Goal: Task Accomplishment & Management: Complete application form

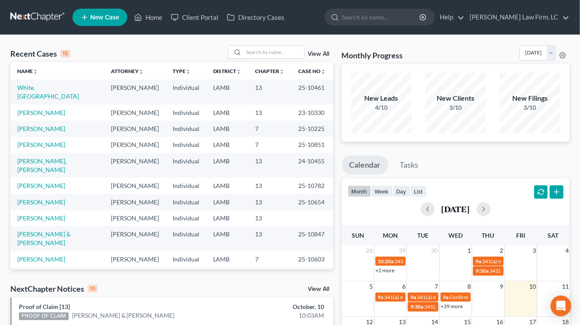
click at [249, 120] on td "7" at bounding box center [270, 128] width 43 height 16
click at [4, 168] on div "Recent Cases 15 View All Name unfold_more expand_more expand_less Attorney unfo…" at bounding box center [290, 320] width 580 height 571
click at [38, 17] on link at bounding box center [37, 17] width 55 height 16
click at [48, 17] on link at bounding box center [37, 17] width 55 height 16
click at [281, 52] on input "search" at bounding box center [274, 52] width 60 height 13
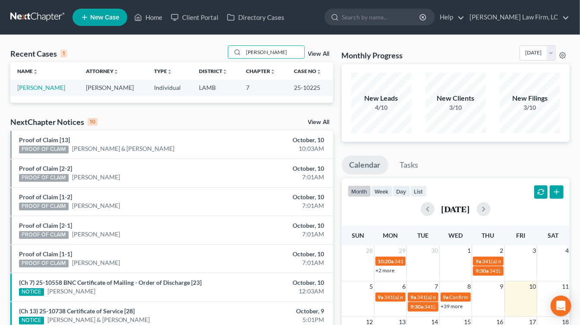
type input "askew"
click at [44, 91] on td "[PERSON_NAME]" at bounding box center [44, 87] width 69 height 16
click at [44, 88] on link "[PERSON_NAME]" at bounding box center [41, 87] width 48 height 7
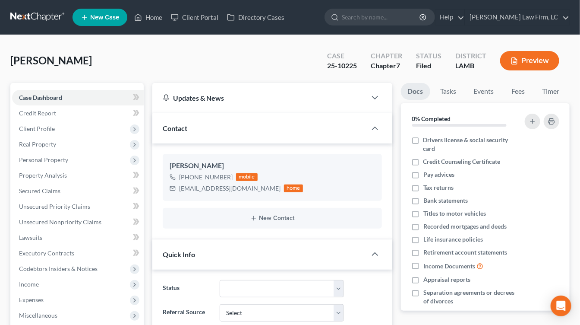
drag, startPoint x: 65, startPoint y: 279, endPoint x: 71, endPoint y: 298, distance: 19.8
click at [65, 279] on span "Income" at bounding box center [78, 284] width 132 height 16
click at [112, 301] on link "Employment Income" at bounding box center [86, 300] width 114 height 16
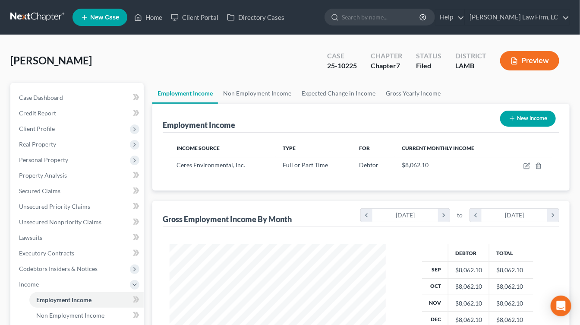
scroll to position [76, 0]
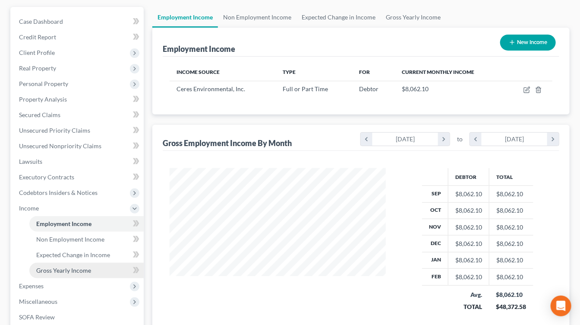
click at [80, 269] on span "Gross Yearly Income" at bounding box center [63, 269] width 55 height 7
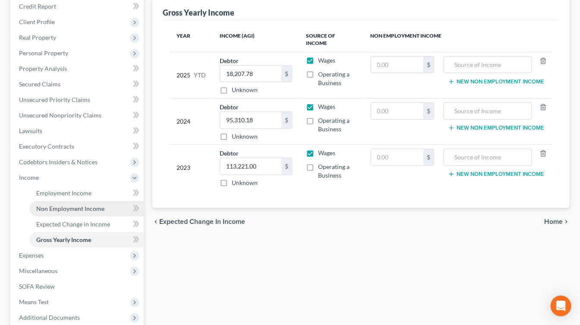
scroll to position [108, 0]
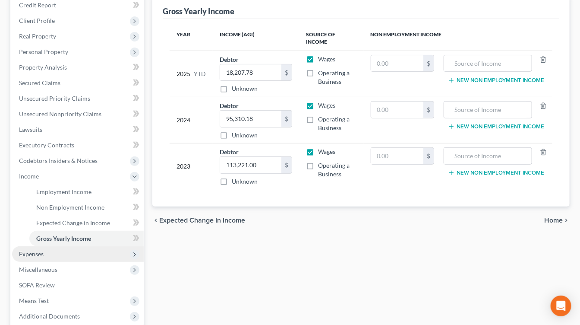
click at [57, 251] on span "Expenses" at bounding box center [78, 254] width 132 height 16
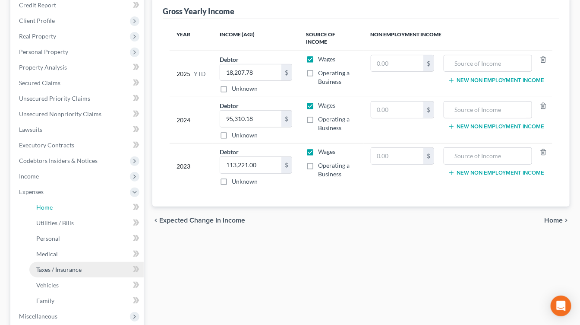
click at [56, 262] on ul "Home Utilities / Bills Personal Medical" at bounding box center [78, 253] width 132 height 109
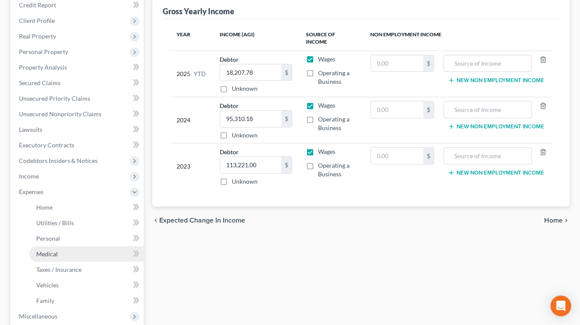
click at [63, 251] on link "Medical" at bounding box center [86, 254] width 114 height 16
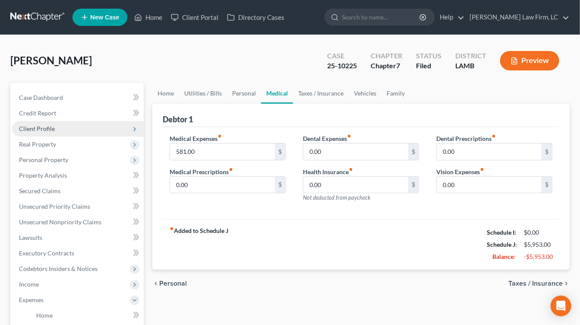
click at [62, 128] on span "Client Profile" at bounding box center [78, 129] width 132 height 16
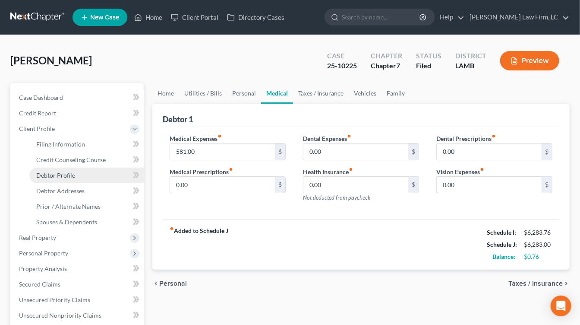
click at [65, 181] on link "Debtor Profile" at bounding box center [86, 175] width 114 height 16
select select "3"
select select "6"
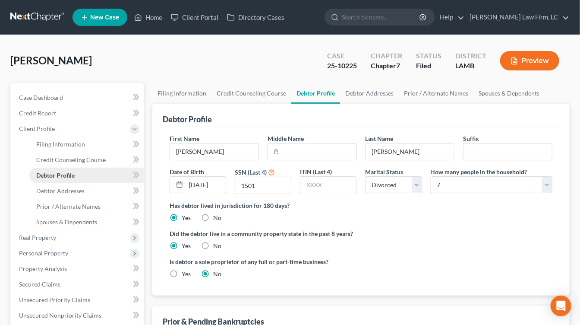
click at [67, 177] on span "Debtor Profile" at bounding box center [55, 174] width 38 height 7
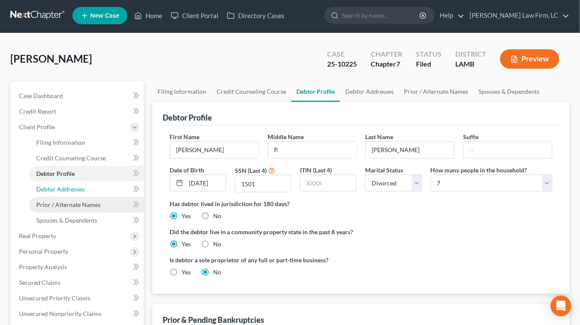
drag, startPoint x: 89, startPoint y: 195, endPoint x: 84, endPoint y: 206, distance: 12.5
click at [89, 195] on link "Debtor Addresses" at bounding box center [86, 189] width 114 height 16
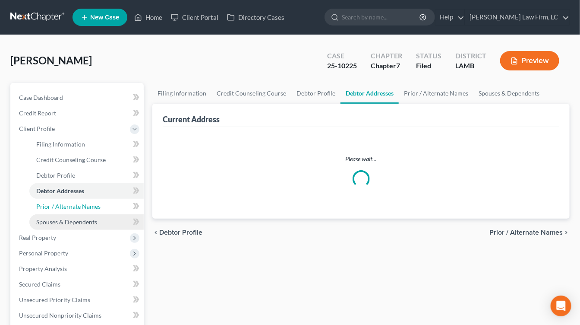
click at [83, 211] on link "Prior / Alternate Names" at bounding box center [86, 207] width 114 height 16
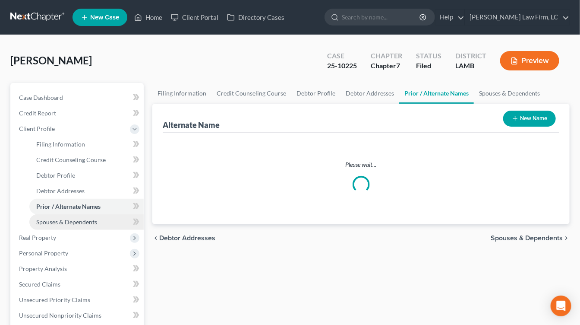
click at [88, 227] on link "Spouses & Dependents" at bounding box center [86, 222] width 114 height 16
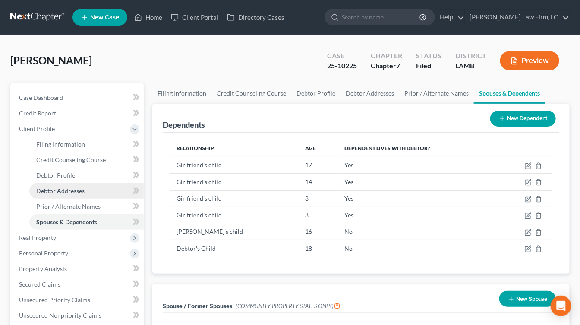
click at [87, 183] on link "Debtor Addresses" at bounding box center [86, 191] width 114 height 16
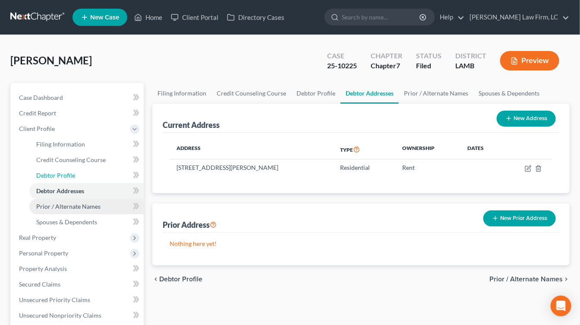
drag, startPoint x: 92, startPoint y: 174, endPoint x: 92, endPoint y: 208, distance: 33.2
click at [92, 175] on link "Debtor Profile" at bounding box center [86, 175] width 114 height 16
select select "3"
select select "6"
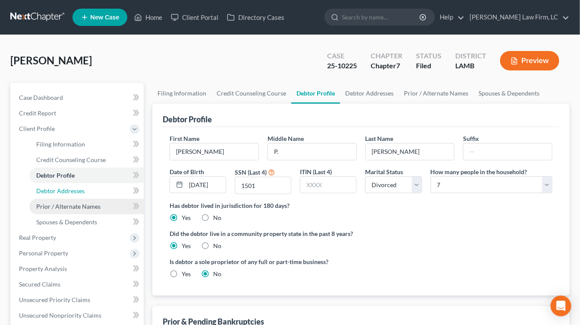
click at [94, 196] on link "Debtor Addresses" at bounding box center [86, 191] width 114 height 16
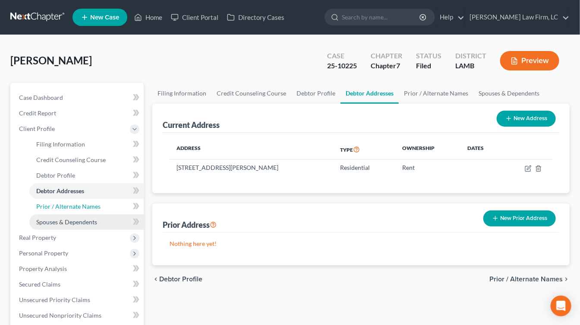
drag, startPoint x: 94, startPoint y: 207, endPoint x: 94, endPoint y: 223, distance: 16.4
click at [94, 223] on span "Spouses & Dependents" at bounding box center [66, 221] width 61 height 7
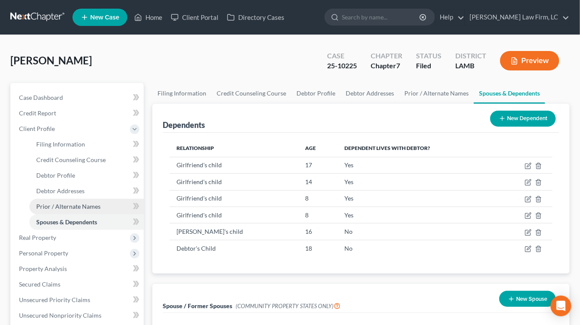
drag, startPoint x: 94, startPoint y: 208, endPoint x: 94, endPoint y: 173, distance: 34.5
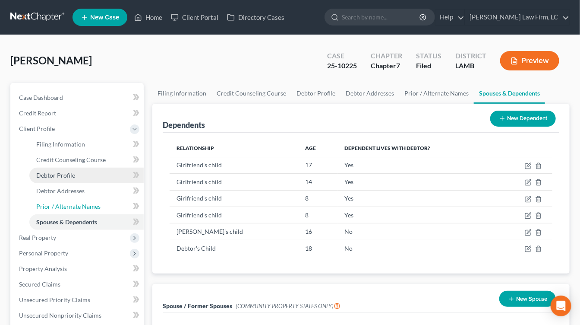
click at [94, 208] on span "Prior / Alternate Names" at bounding box center [68, 205] width 64 height 7
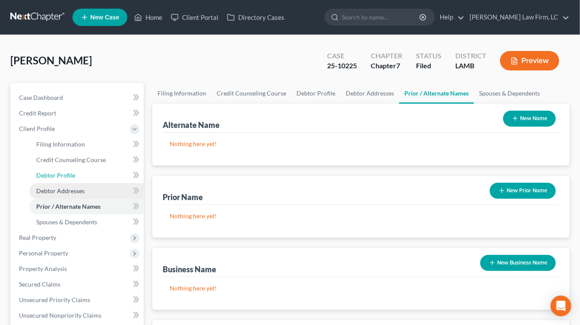
drag, startPoint x: 94, startPoint y: 173, endPoint x: 92, endPoint y: 188, distance: 15.6
click at [94, 173] on link "Debtor Profile" at bounding box center [86, 175] width 114 height 16
select select "3"
select select "6"
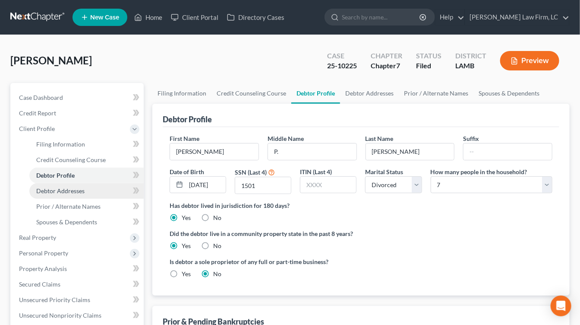
click at [92, 190] on link "Debtor Addresses" at bounding box center [86, 191] width 114 height 16
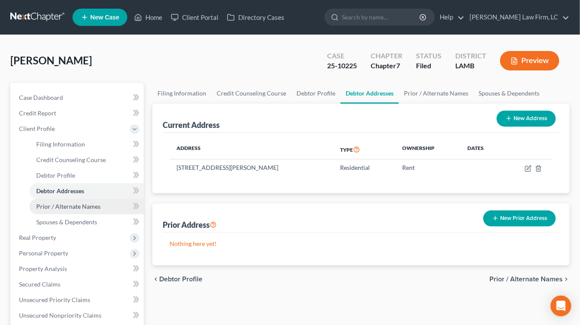
drag, startPoint x: 90, startPoint y: 207, endPoint x: 90, endPoint y: 212, distance: 4.8
click at [90, 208] on span "Prior / Alternate Names" at bounding box center [68, 205] width 64 height 7
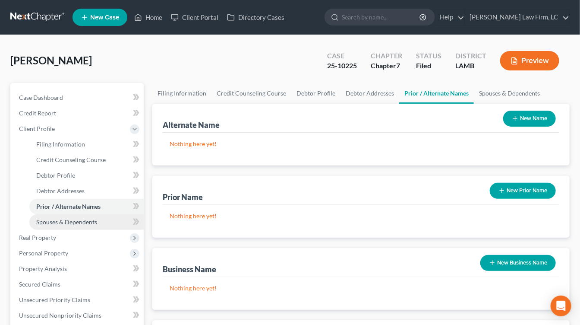
click at [90, 217] on link "Spouses & Dependents" at bounding box center [86, 222] width 114 height 16
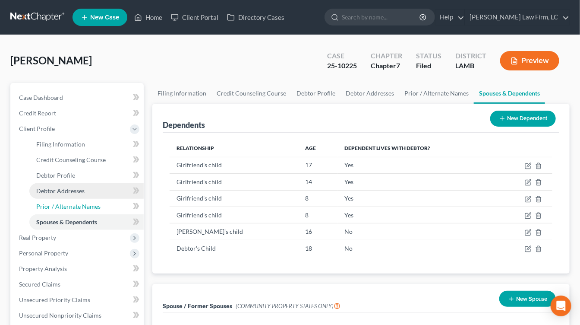
drag, startPoint x: 92, startPoint y: 207, endPoint x: 96, endPoint y: 191, distance: 16.4
click at [92, 207] on span "Prior / Alternate Names" at bounding box center [68, 205] width 64 height 7
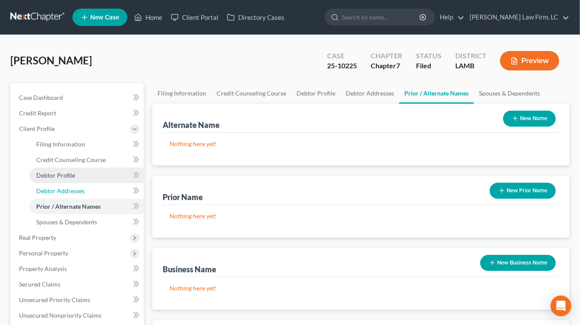
drag, startPoint x: 97, startPoint y: 187, endPoint x: 100, endPoint y: 173, distance: 14.2
click at [97, 186] on link "Debtor Addresses" at bounding box center [86, 191] width 114 height 16
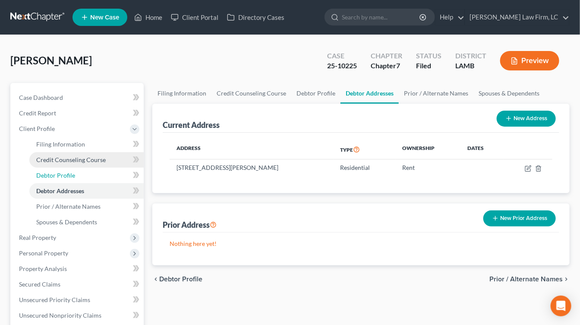
drag, startPoint x: 100, startPoint y: 173, endPoint x: 102, endPoint y: 160, distance: 13.1
click at [100, 173] on link "Debtor Profile" at bounding box center [86, 175] width 114 height 16
select select "3"
select select "6"
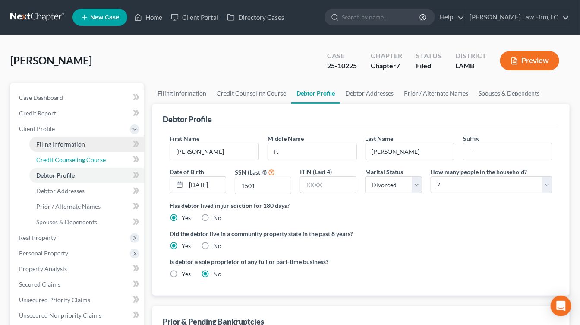
drag, startPoint x: 103, startPoint y: 157, endPoint x: 104, endPoint y: 142, distance: 14.2
click at [103, 157] on span "Credit Counseling Course" at bounding box center [70, 159] width 69 height 7
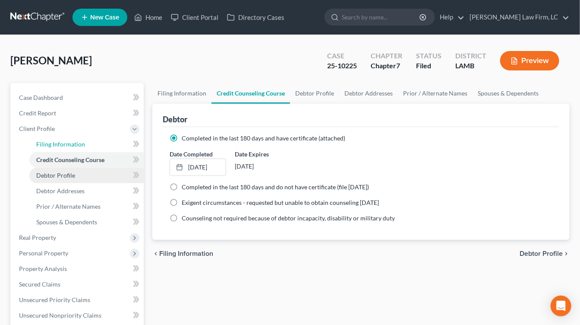
drag, startPoint x: 104, startPoint y: 142, endPoint x: 96, endPoint y: 177, distance: 35.4
click at [103, 143] on link "Filing Information" at bounding box center [86, 144] width 114 height 16
select select "1"
select select "0"
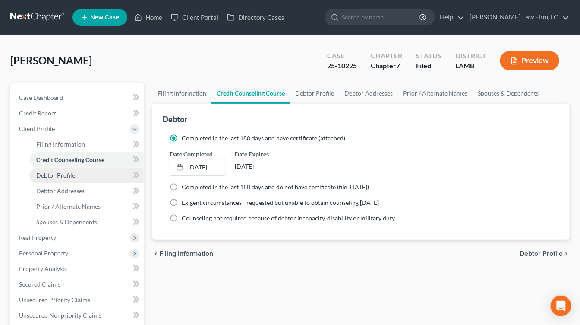
select select "35"
select select "19"
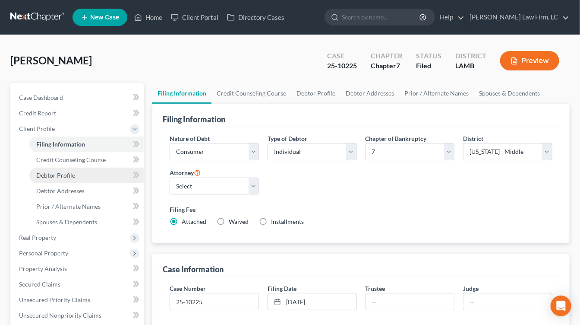
click at [96, 177] on link "Debtor Profile" at bounding box center [86, 175] width 114 height 16
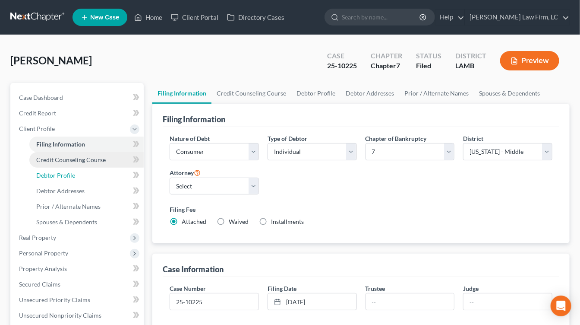
select select "3"
select select "6"
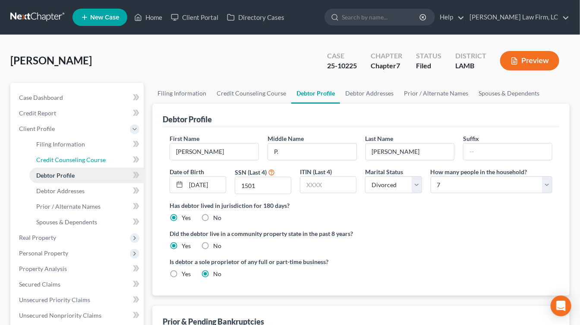
click at [101, 163] on link "Credit Counseling Course" at bounding box center [86, 160] width 114 height 16
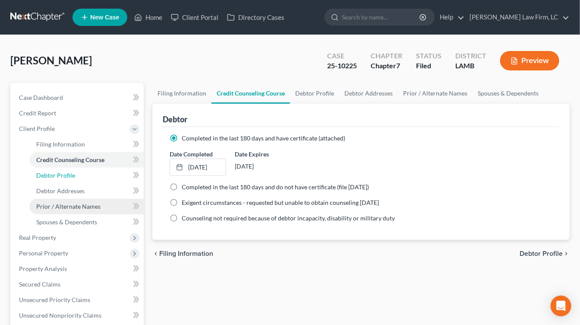
drag, startPoint x: 98, startPoint y: 181, endPoint x: 93, endPoint y: 208, distance: 27.3
click at [98, 181] on link "Debtor Profile" at bounding box center [86, 175] width 114 height 16
select select "3"
select select "6"
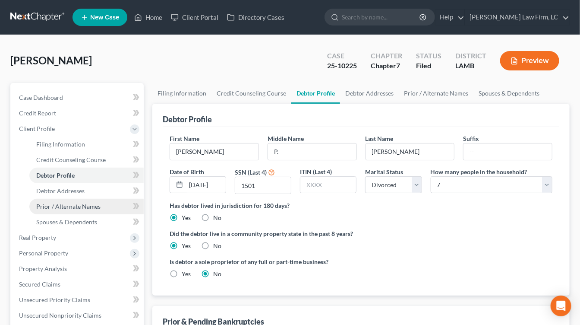
click at [93, 208] on span "Prior / Alternate Names" at bounding box center [68, 205] width 64 height 7
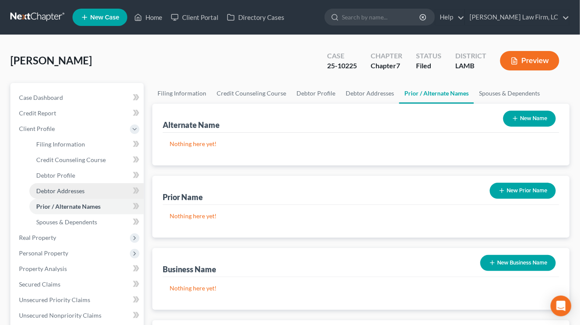
click at [97, 191] on link "Debtor Addresses" at bounding box center [86, 191] width 114 height 16
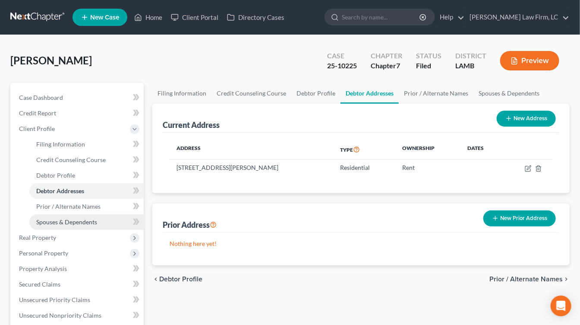
drag, startPoint x: 89, startPoint y: 243, endPoint x: 96, endPoint y: 219, distance: 25.7
click at [89, 242] on span "Real Property" at bounding box center [78, 238] width 132 height 16
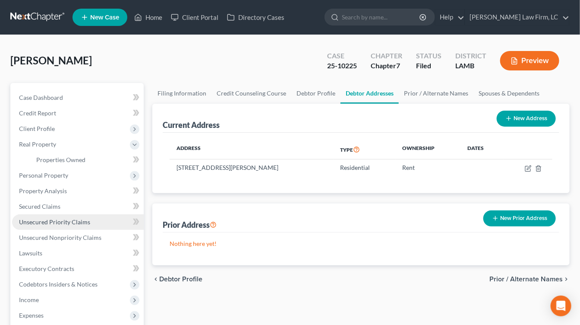
click at [97, 218] on ul "Case Dashboard Payments Invoices Payments Payments Credit Report Client Profile" at bounding box center [78, 237] width 132 height 295
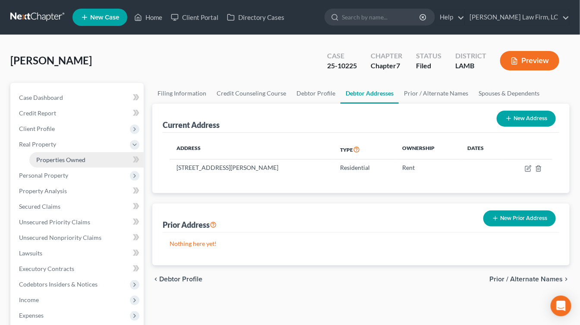
drag, startPoint x: 90, startPoint y: 159, endPoint x: 89, endPoint y: 154, distance: 4.8
click at [90, 159] on link "Properties Owned" at bounding box center [86, 160] width 114 height 16
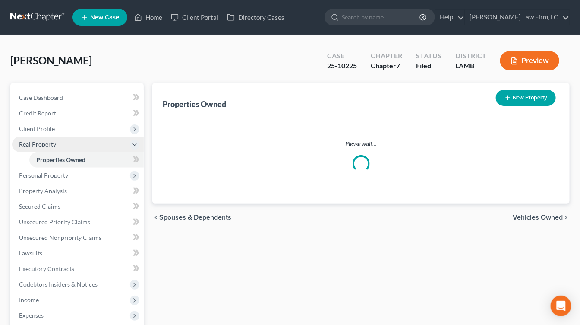
click at [86, 137] on span "Real Property" at bounding box center [78, 144] width 132 height 16
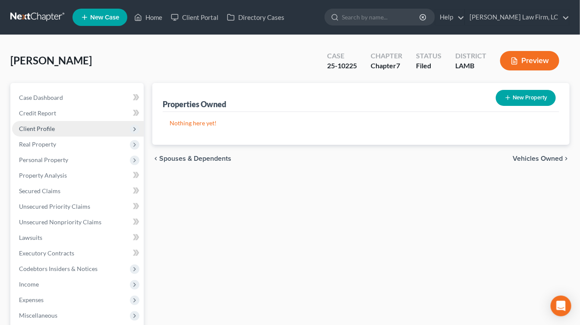
click at [95, 132] on span "Client Profile" at bounding box center [78, 129] width 132 height 16
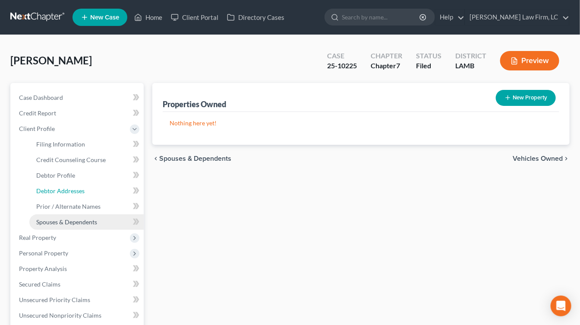
drag, startPoint x: 91, startPoint y: 189, endPoint x: 90, endPoint y: 223, distance: 34.1
click at [91, 189] on link "Debtor Addresses" at bounding box center [86, 191] width 114 height 16
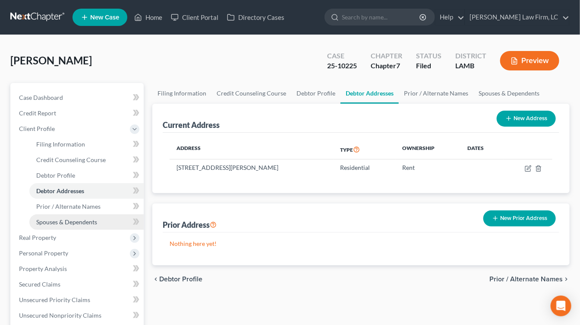
drag, startPoint x: 90, startPoint y: 224, endPoint x: 93, endPoint y: 214, distance: 10.0
click at [95, 207] on span "Prior / Alternate Names" at bounding box center [68, 205] width 64 height 7
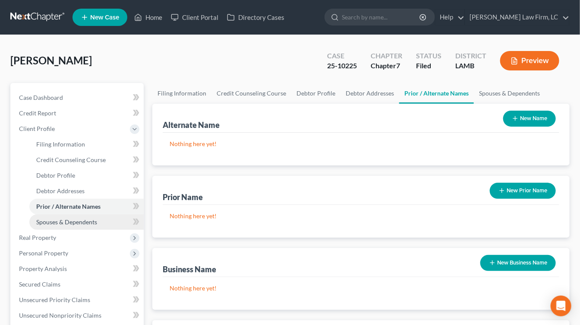
click at [92, 218] on span "Spouses & Dependents" at bounding box center [66, 221] width 61 height 7
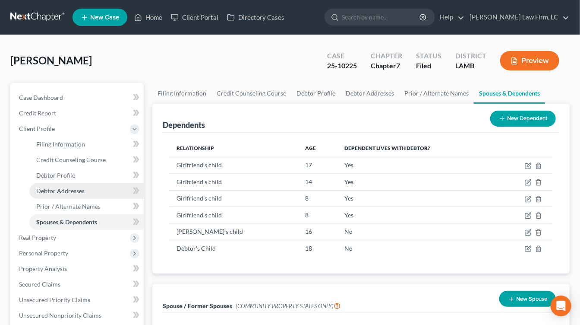
click at [95, 183] on link "Debtor Addresses" at bounding box center [86, 191] width 114 height 16
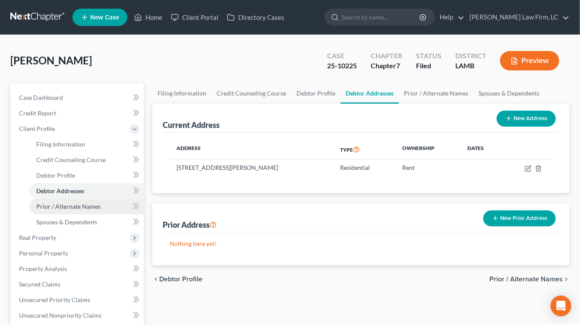
click at [90, 207] on span "Prior / Alternate Names" at bounding box center [68, 205] width 64 height 7
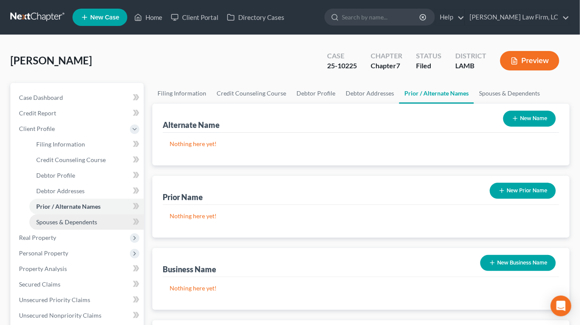
click at [90, 215] on link "Spouses & Dependents" at bounding box center [86, 222] width 114 height 16
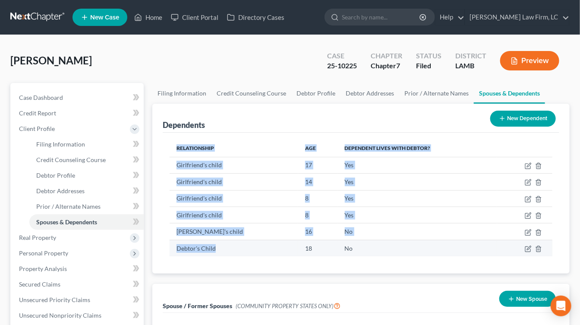
drag, startPoint x: 267, startPoint y: 250, endPoint x: 246, endPoint y: 243, distance: 22.2
click at [246, 243] on div "Relationship Age Dependent lives with debtor? Girlfriend's child 17 Yes Girlfri…" at bounding box center [361, 203] width 397 height 141
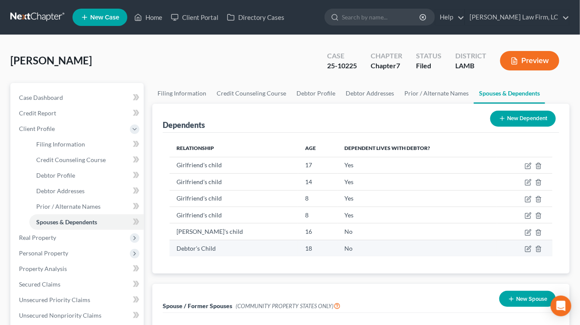
click at [246, 246] on td "Debtor's Child" at bounding box center [234, 248] width 129 height 16
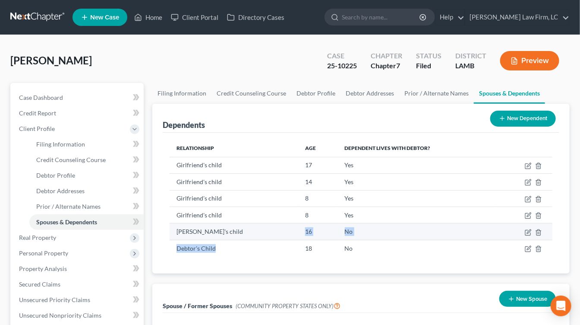
drag, startPoint x: 246, startPoint y: 246, endPoint x: 284, endPoint y: 224, distance: 44.3
click at [284, 224] on tbody "Girlfriend's child 17 Yes Girlfriend's child 14 Yes Girlfriend's child 8 Yes Gi…" at bounding box center [361, 206] width 383 height 99
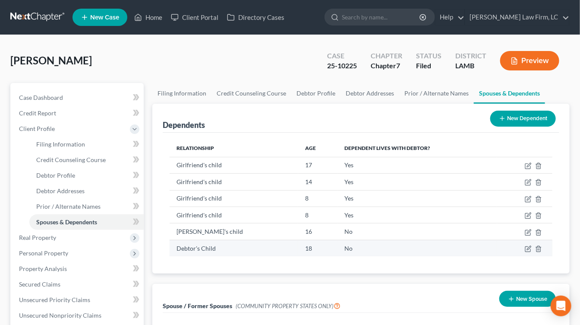
drag, startPoint x: 285, startPoint y: 224, endPoint x: 299, endPoint y: 240, distance: 21.1
click at [298, 227] on td "16" at bounding box center [317, 231] width 39 height 16
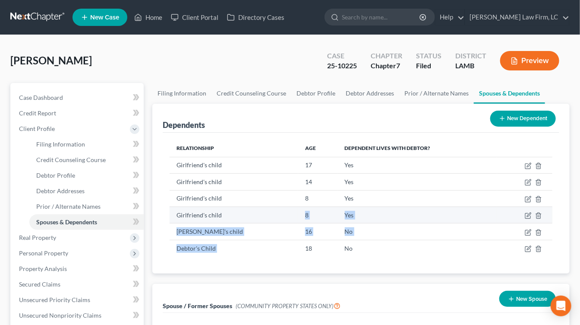
drag, startPoint x: 292, startPoint y: 214, endPoint x: 279, endPoint y: 207, distance: 14.5
click at [279, 208] on tbody "Girlfriend's child 17 Yes Girlfriend's child 14 Yes Girlfriend's child 8 Yes Gi…" at bounding box center [361, 206] width 383 height 99
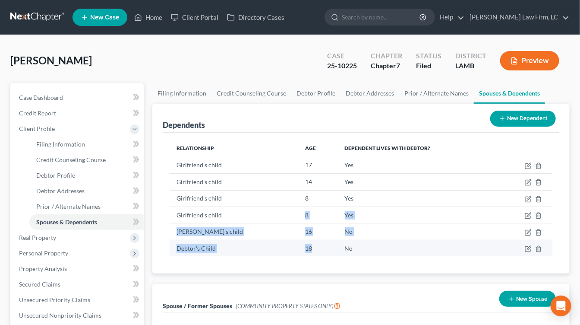
drag, startPoint x: 279, startPoint y: 207, endPoint x: 287, endPoint y: 247, distance: 40.4
click at [287, 247] on tbody "Girlfriend's child 17 Yes Girlfriend's child 14 Yes Girlfriend's child 8 Yes Gi…" at bounding box center [361, 206] width 383 height 99
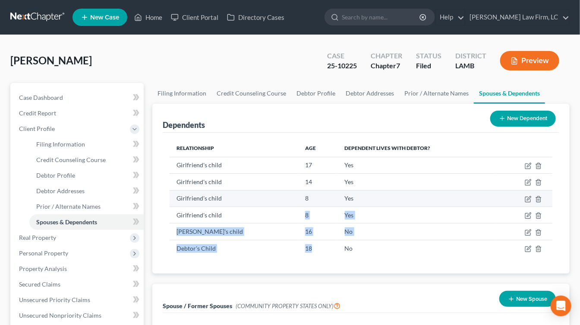
drag, startPoint x: 287, startPoint y: 247, endPoint x: 284, endPoint y: 198, distance: 49.3
click at [284, 198] on tbody "Girlfriend's child 17 Yes Girlfriend's child 14 Yes Girlfriend's child 8 Yes Gi…" at bounding box center [361, 206] width 383 height 99
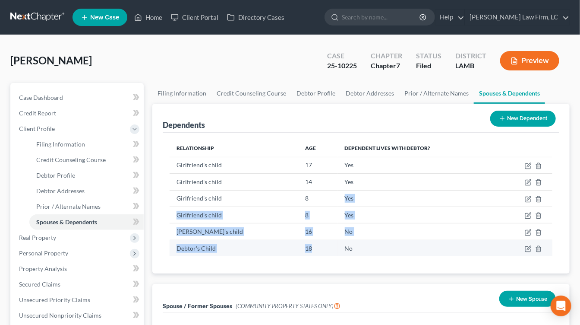
drag, startPoint x: 284, startPoint y: 198, endPoint x: 296, endPoint y: 254, distance: 56.9
click at [296, 254] on tbody "Girlfriend's child 17 Yes Girlfriend's child 14 Yes Girlfriend's child 8 Yes Gi…" at bounding box center [361, 206] width 383 height 99
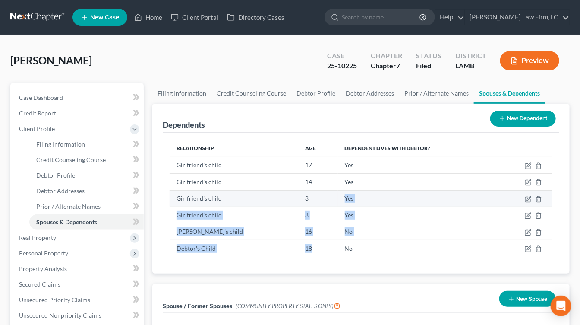
click at [283, 201] on tbody "Girlfriend's child 17 Yes Girlfriend's child 14 Yes Girlfriend's child 8 Yes Gi…" at bounding box center [361, 206] width 383 height 99
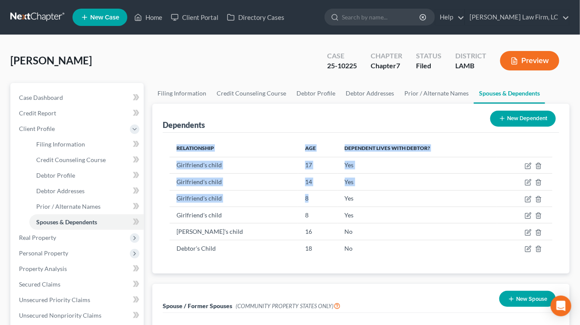
drag, startPoint x: 284, startPoint y: 202, endPoint x: 301, endPoint y: 268, distance: 67.8
click at [301, 268] on div "Relationship Age Dependent lives with debtor? Girlfriend's child 17 Yes Girlfri…" at bounding box center [361, 203] width 397 height 141
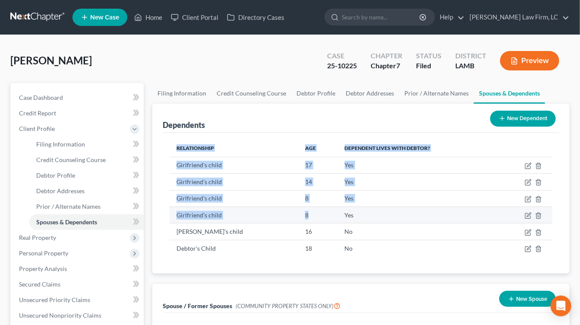
drag, startPoint x: 301, startPoint y: 268, endPoint x: 285, endPoint y: 211, distance: 58.6
click at [284, 208] on div "Relationship Age Dependent lives with debtor? Girlfriend's child 17 Yes Girlfri…" at bounding box center [361, 203] width 397 height 141
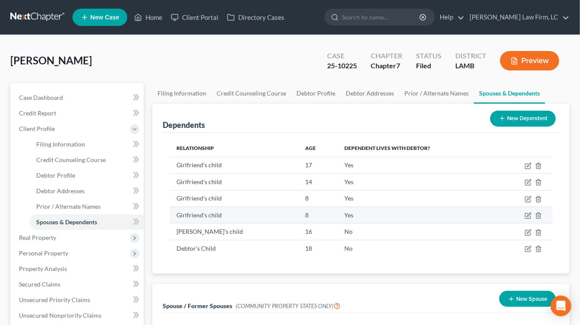
drag, startPoint x: 285, startPoint y: 211, endPoint x: 290, endPoint y: 218, distance: 8.0
click at [298, 211] on td "8" at bounding box center [317, 214] width 39 height 16
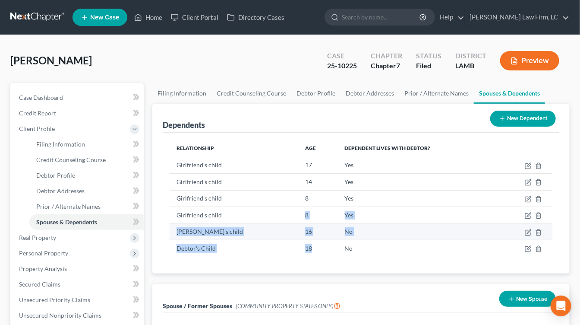
drag, startPoint x: 286, startPoint y: 211, endPoint x: 287, endPoint y: 229, distance: 18.1
click at [285, 208] on tbody "Girlfriend's child 17 Yes Girlfriend's child 14 Yes Girlfriend's child 8 Yes Gi…" at bounding box center [361, 206] width 383 height 99
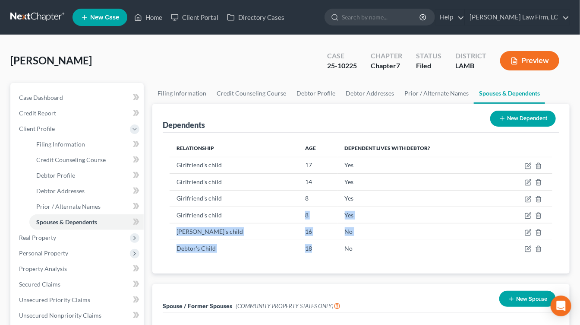
drag, startPoint x: 287, startPoint y: 229, endPoint x: 296, endPoint y: 256, distance: 28.7
click at [296, 256] on div "Relationship Age Dependent lives with debtor? Girlfriend's child 17 Yes Girlfri…" at bounding box center [361, 203] width 397 height 141
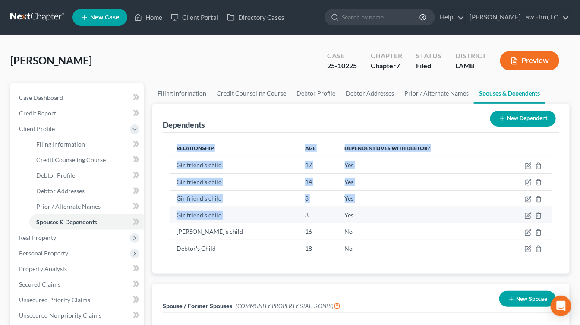
drag, startPoint x: 296, startPoint y: 256, endPoint x: 285, endPoint y: 208, distance: 49.0
click at [286, 208] on div "Relationship Age Dependent lives with debtor? Girlfriend's child 17 Yes Girlfri…" at bounding box center [361, 203] width 397 height 141
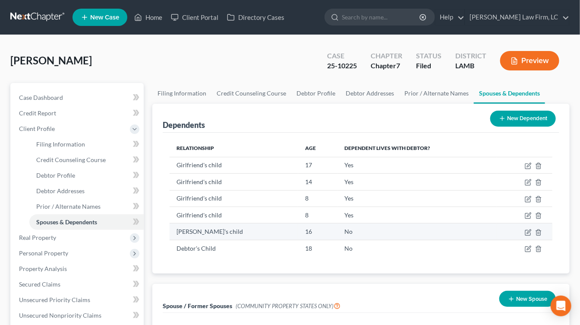
click at [295, 234] on tbody "Girlfriend's child 17 Yes Girlfriend's child 14 Yes Girlfriend's child 8 Yes Gi…" at bounding box center [361, 206] width 383 height 99
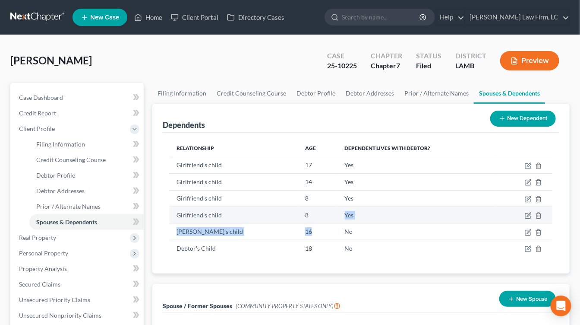
drag
click at [287, 211] on tbody "Girlfriend's child 17 Yes Girlfriend's child 14 Yes Girlfriend's child 8 Yes Gi…" at bounding box center [361, 206] width 383 height 99
click at [298, 211] on td "8" at bounding box center [317, 214] width 39 height 16
click at [298, 212] on td "8" at bounding box center [317, 214] width 39 height 16
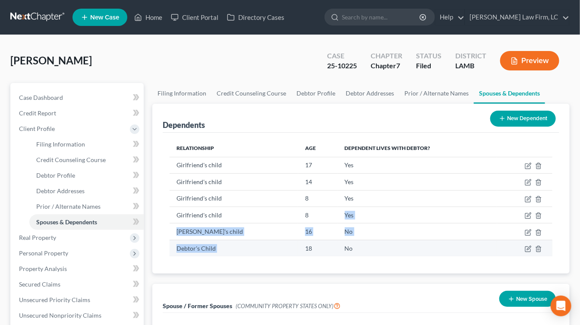
click at [293, 240] on tbody "Girlfriend's child 17 Yes Girlfriend's child 14 Yes Girlfriend's child 8 Yes Gi…" at bounding box center [361, 206] width 383 height 99
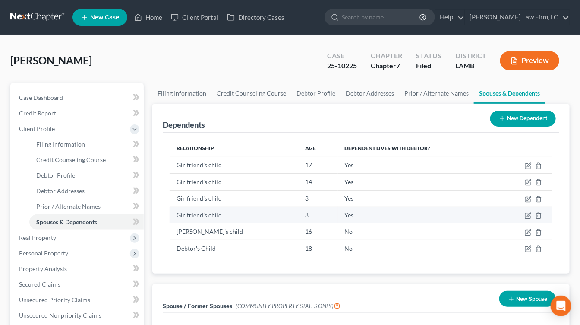
click at [298, 240] on td "18" at bounding box center [317, 248] width 39 height 16
click at [291, 208] on tbody "Girlfriend's child 17 Yes Girlfriend's child 14 Yes Girlfriend's child 8 Yes Gi…" at bounding box center [361, 206] width 383 height 99
click at [298, 209] on td "8" at bounding box center [317, 214] width 39 height 16
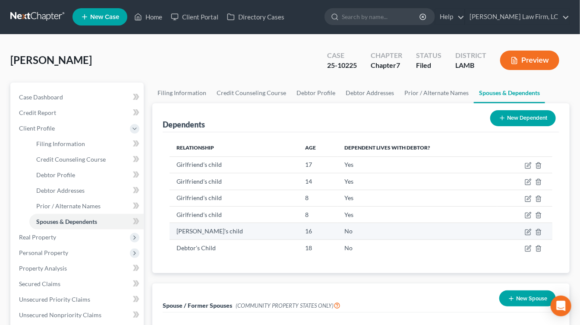
click at [298, 217] on td "8" at bounding box center [317, 214] width 39 height 16
click at [298, 224] on td "16" at bounding box center [317, 231] width 39 height 16
click at [298, 223] on td "16" at bounding box center [317, 231] width 39 height 16
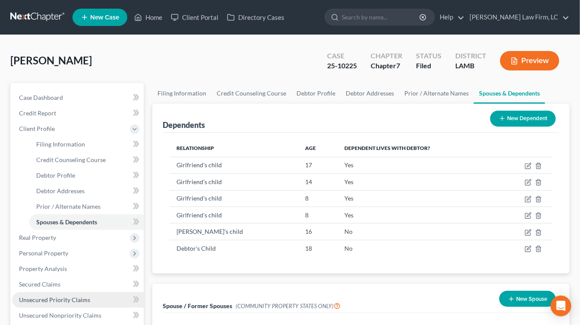
click at [58, 299] on span "Unsecured Priority Claims" at bounding box center [54, 299] width 71 height 7
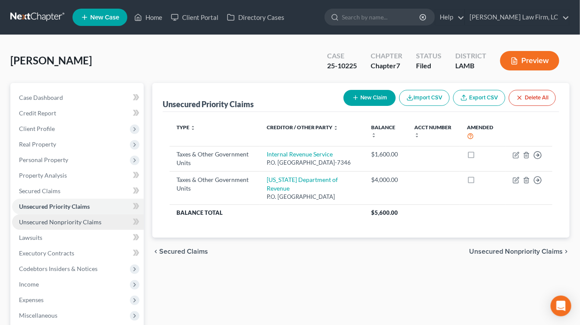
click at [72, 219] on span "Unsecured Nonpriority Claims" at bounding box center [60, 221] width 82 height 7
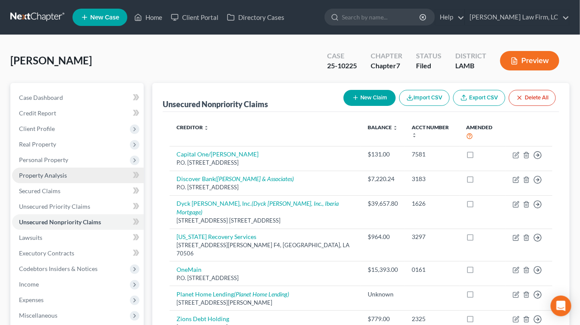
click at [79, 181] on link "Property Analysis" at bounding box center [78, 175] width 132 height 16
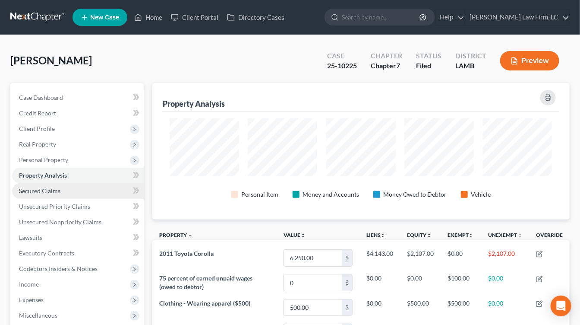
scroll to position [136, 417]
click at [71, 195] on link "Secured Claims" at bounding box center [78, 191] width 132 height 16
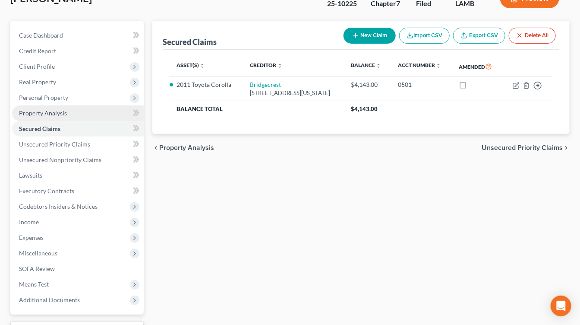
click at [73, 117] on link "Property Analysis" at bounding box center [78, 113] width 132 height 16
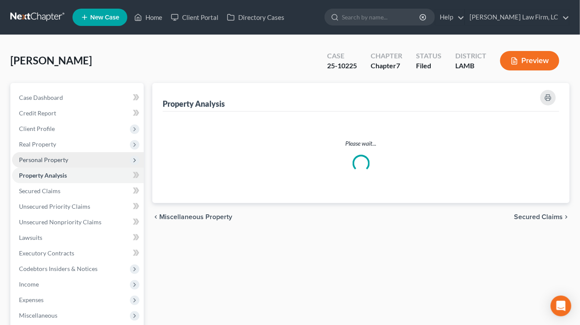
click at [74, 156] on span "Personal Property" at bounding box center [78, 160] width 132 height 16
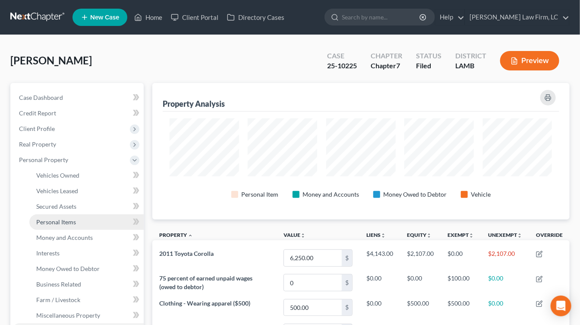
scroll to position [136, 417]
click at [92, 220] on link "Personal Items" at bounding box center [86, 222] width 114 height 16
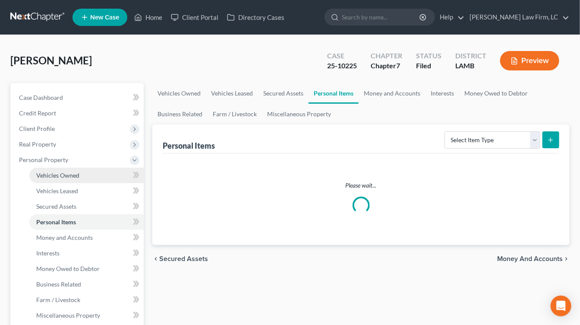
click at [92, 170] on link "Vehicles Owned" at bounding box center [86, 175] width 114 height 16
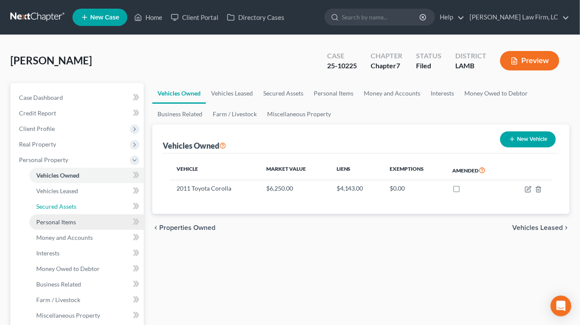
click at [95, 202] on link "Secured Assets" at bounding box center [86, 207] width 114 height 16
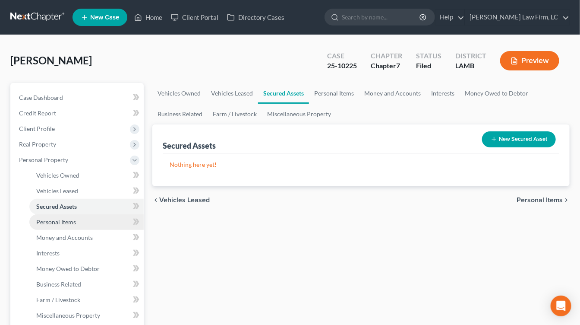
click at [92, 200] on link "Secured Assets" at bounding box center [86, 207] width 114 height 16
click at [89, 218] on link "Personal Items" at bounding box center [86, 222] width 114 height 16
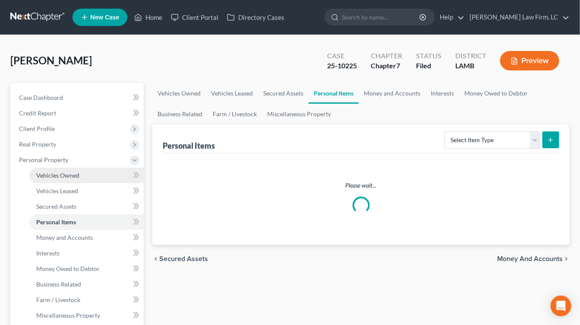
click at [94, 174] on link "Vehicles Owned" at bounding box center [86, 175] width 114 height 16
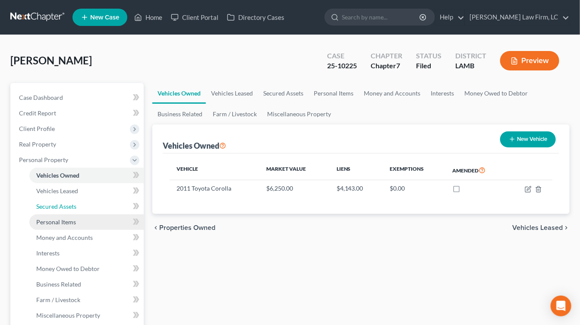
click at [97, 206] on link "Secured Assets" at bounding box center [86, 207] width 114 height 16
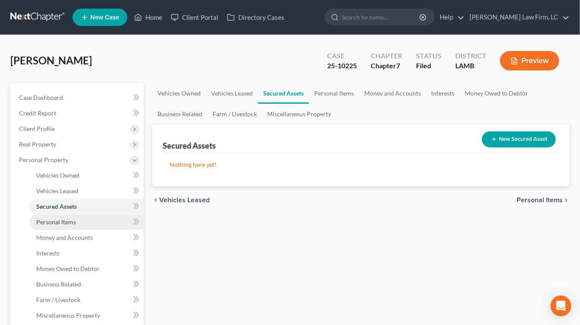
click at [95, 215] on link "Personal Items" at bounding box center [86, 222] width 114 height 16
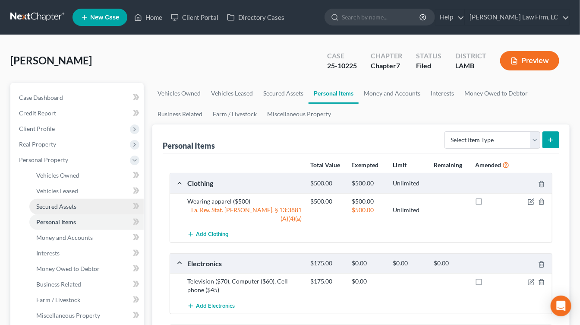
click at [103, 218] on link "Personal Items" at bounding box center [86, 222] width 114 height 16
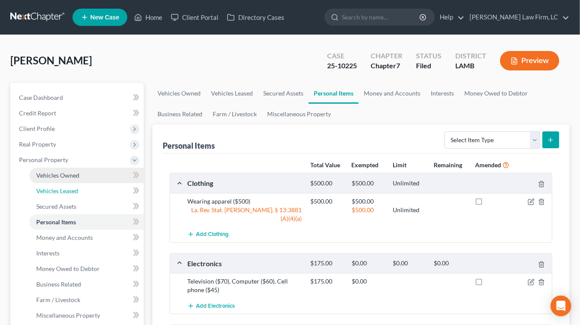
click at [101, 183] on link "Vehicles Leased" at bounding box center [86, 191] width 114 height 16
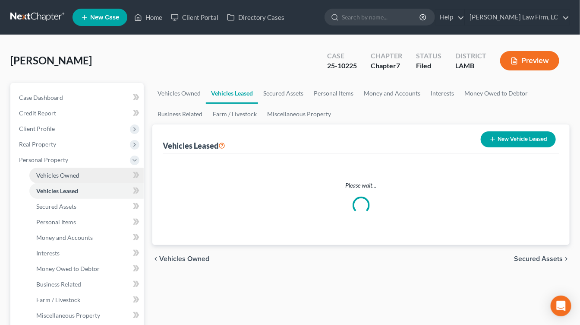
click at [92, 177] on link "Vehicles Owned" at bounding box center [86, 175] width 114 height 16
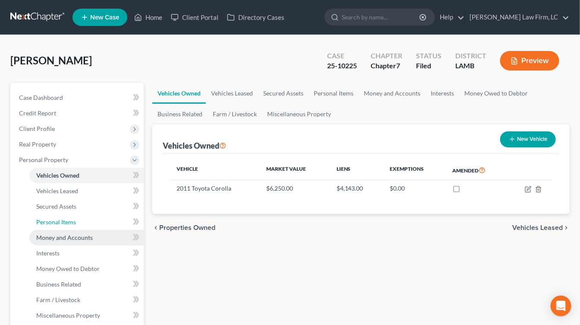
click at [82, 228] on link "Personal Items" at bounding box center [86, 222] width 114 height 16
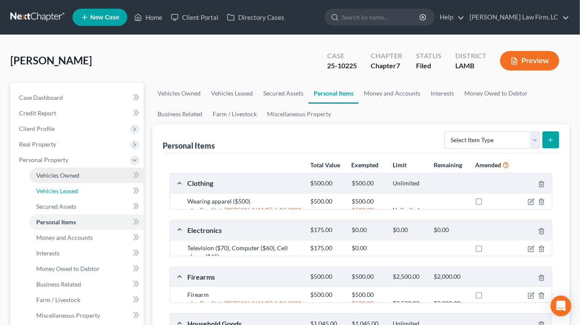
click at [91, 192] on link "Vehicles Leased" at bounding box center [86, 191] width 114 height 16
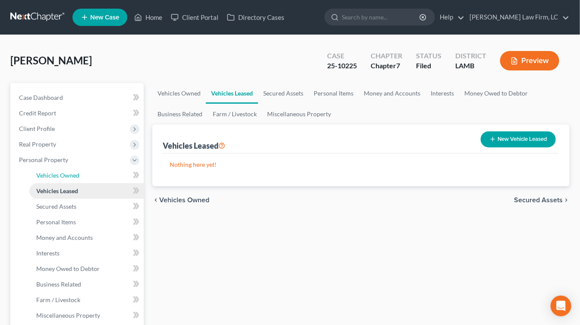
click at [89, 173] on link "Vehicles Owned" at bounding box center [86, 175] width 114 height 16
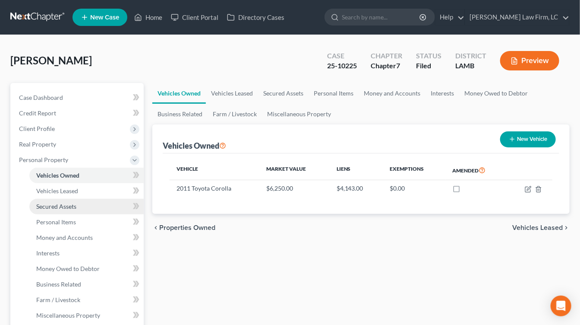
click at [88, 209] on link "Secured Assets" at bounding box center [86, 207] width 114 height 16
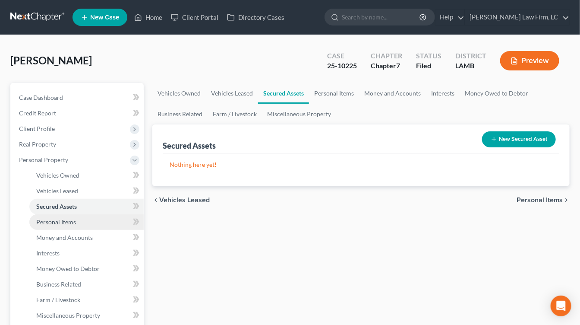
click at [86, 224] on link "Personal Items" at bounding box center [86, 222] width 114 height 16
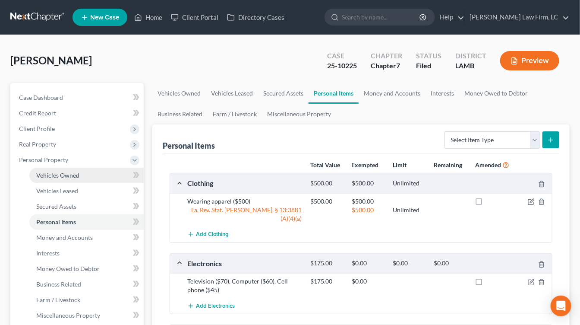
click at [96, 167] on link "Vehicles Owned" at bounding box center [86, 175] width 114 height 16
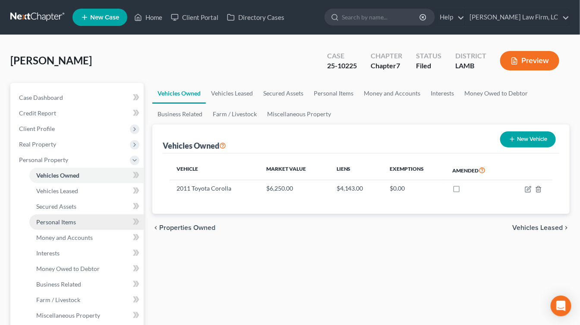
click at [80, 219] on link "Personal Items" at bounding box center [86, 222] width 114 height 16
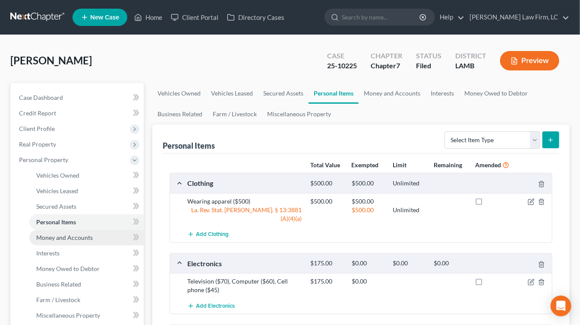
click at [83, 236] on span "Money and Accounts" at bounding box center [64, 237] width 57 height 7
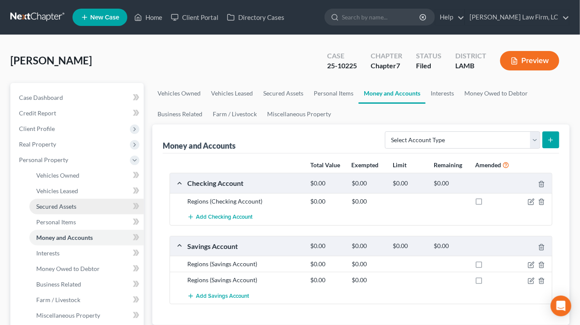
click at [91, 213] on link "Secured Assets" at bounding box center [86, 207] width 114 height 16
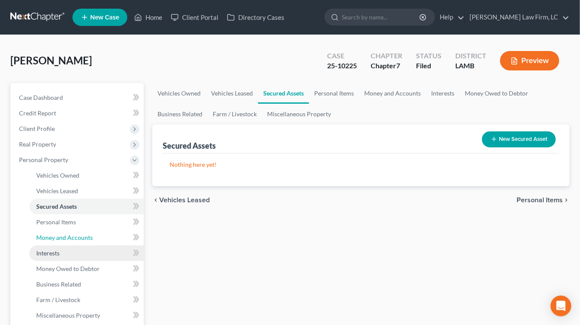
click at [98, 243] on link "Money and Accounts" at bounding box center [86, 238] width 114 height 16
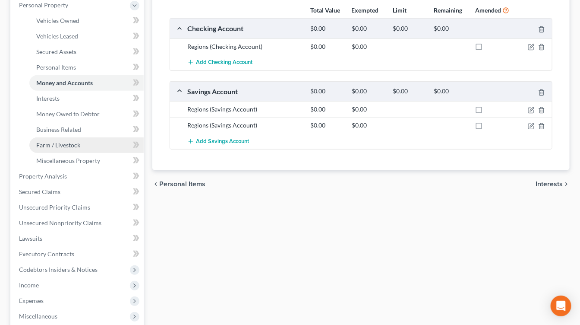
click at [92, 137] on link "Farm / Livestock" at bounding box center [86, 145] width 114 height 16
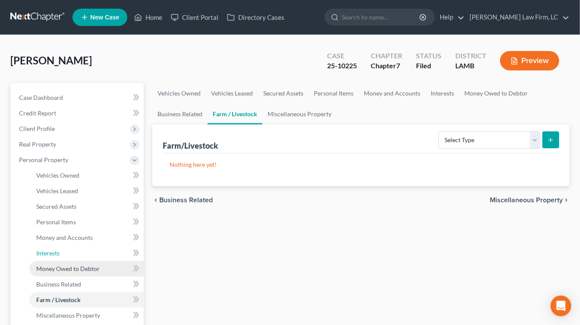
click at [88, 258] on link "Interests" at bounding box center [86, 253] width 114 height 16
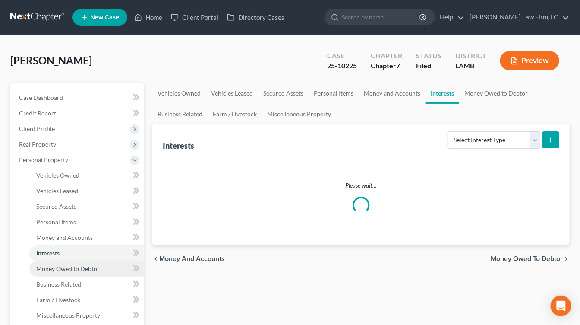
click at [91, 265] on span "Money Owed to Debtor" at bounding box center [67, 268] width 63 height 7
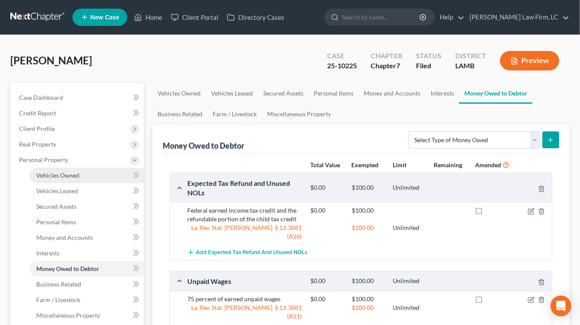
click at [66, 174] on span "Vehicles Owned" at bounding box center [57, 174] width 43 height 7
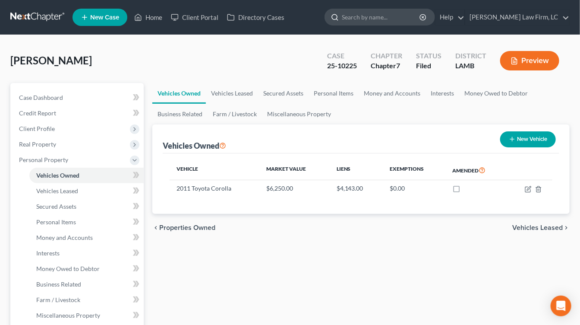
click at [394, 18] on input "search" at bounding box center [381, 17] width 79 height 16
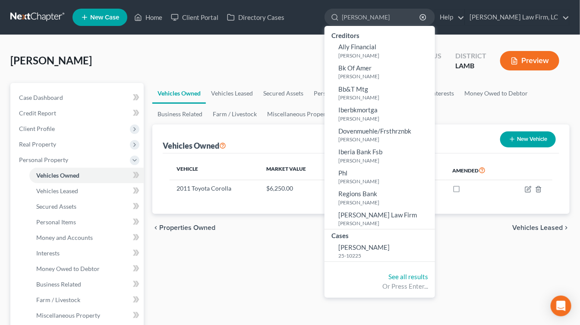
type input "askew"
drag, startPoint x: 185, startPoint y: 61, endPoint x: 150, endPoint y: 49, distance: 36.7
click at [184, 61] on div "Askew, Justin Upgraded Case 25-10225 Chapter Chapter 7 Status Filed District LA…" at bounding box center [289, 64] width 559 height 38
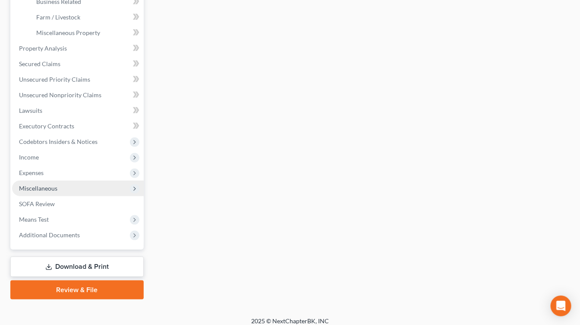
click at [86, 186] on span "Miscellaneous" at bounding box center [78, 188] width 132 height 16
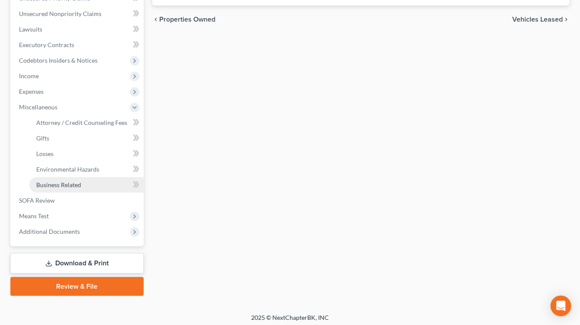
click at [86, 190] on link "Business Related" at bounding box center [86, 185] width 114 height 16
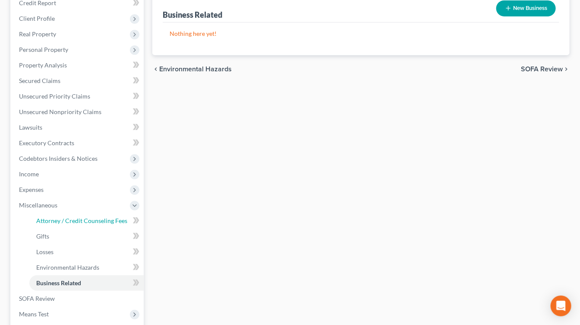
drag, startPoint x: 92, startPoint y: 221, endPoint x: 145, endPoint y: 219, distance: 53.1
click at [91, 221] on span "Attorney / Credit Counseling Fees" at bounding box center [81, 220] width 91 height 7
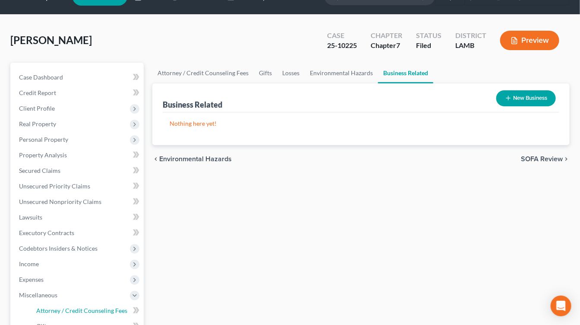
select select "0"
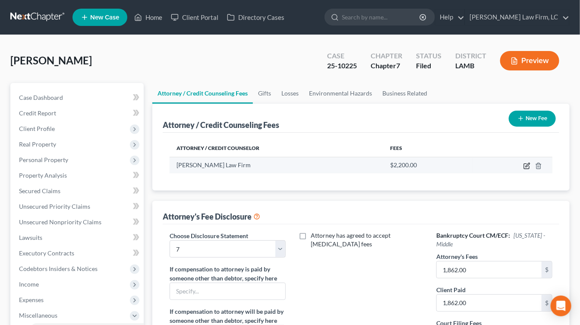
click at [529, 166] on icon "button" at bounding box center [526, 166] width 5 height 5
select select "19"
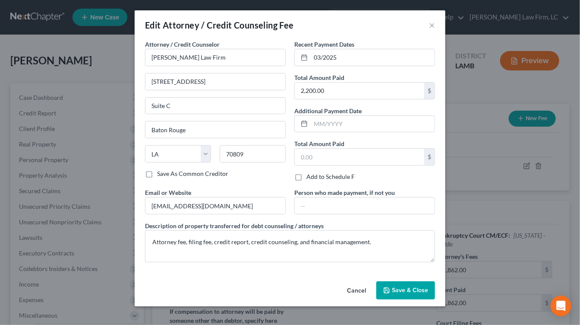
click at [358, 290] on button "Cancel" at bounding box center [356, 290] width 33 height 17
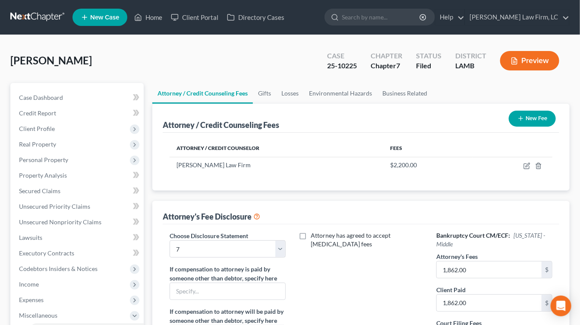
click at [28, 20] on link at bounding box center [37, 17] width 55 height 16
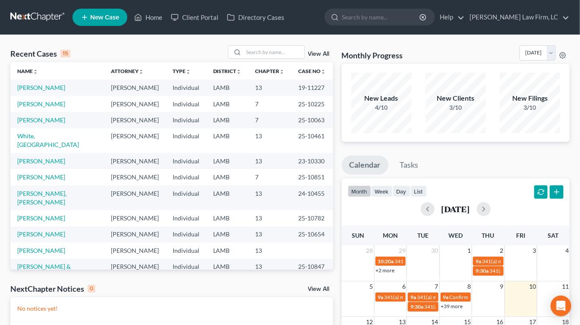
click at [168, 210] on td "Individual" at bounding box center [186, 218] width 41 height 16
click at [232, 210] on td "LAMB" at bounding box center [227, 218] width 42 height 16
drag, startPoint x: 220, startPoint y: 245, endPoint x: 215, endPoint y: 245, distance: 5.2
click at [221, 259] on td "LAMB" at bounding box center [227, 271] width 42 height 25
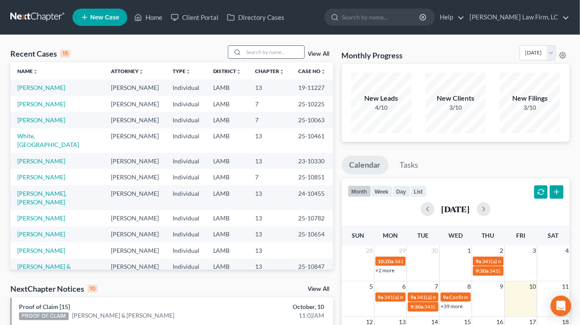
click at [296, 46] on input "search" at bounding box center [274, 52] width 60 height 13
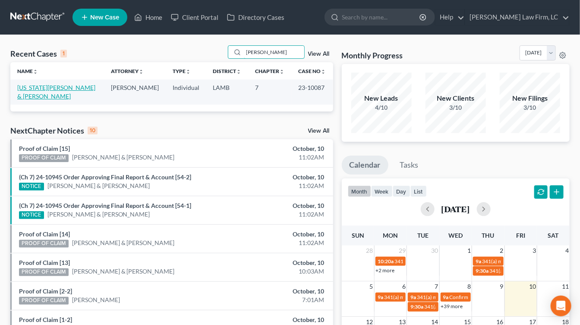
type input "darrell"
click at [47, 87] on link "Washington, Darrell & Shiler" at bounding box center [56, 92] width 78 height 16
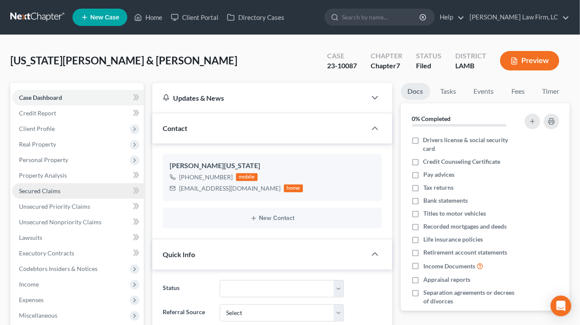
click at [58, 190] on span "Secured Claims" at bounding box center [39, 190] width 41 height 7
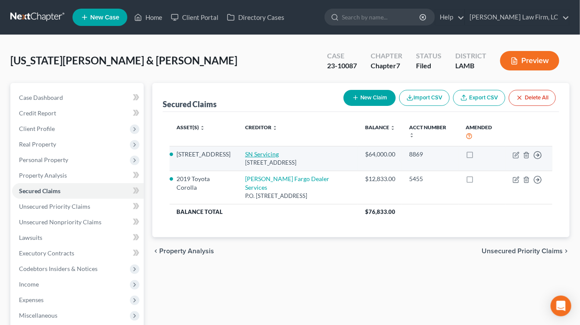
click at [268, 150] on link "SN Servicing" at bounding box center [262, 153] width 34 height 7
select select "4"
select select "6"
select select "2"
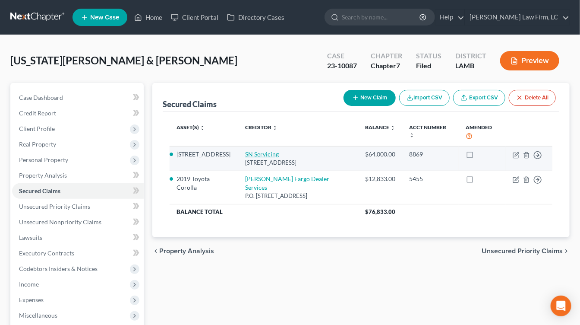
select select "0"
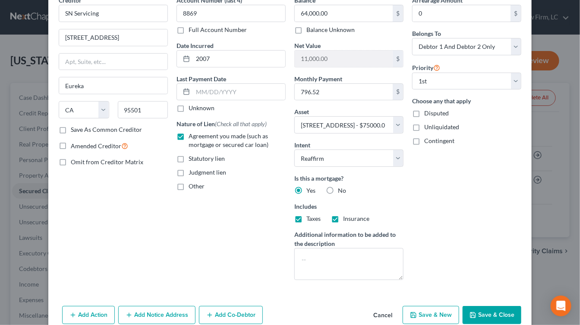
scroll to position [42, 0]
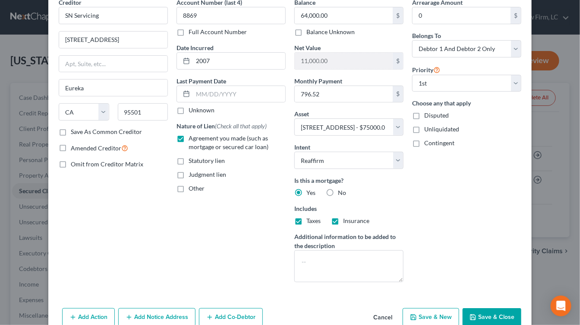
click at [387, 320] on button "Cancel" at bounding box center [382, 317] width 33 height 17
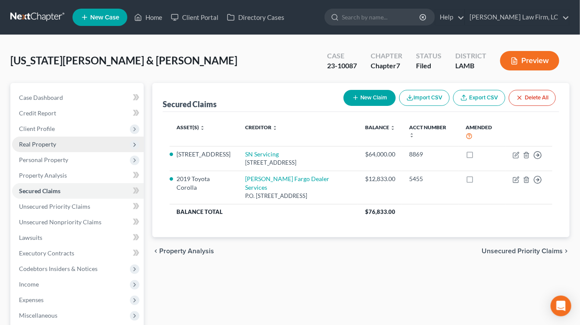
click at [73, 143] on span "Real Property" at bounding box center [78, 144] width 132 height 16
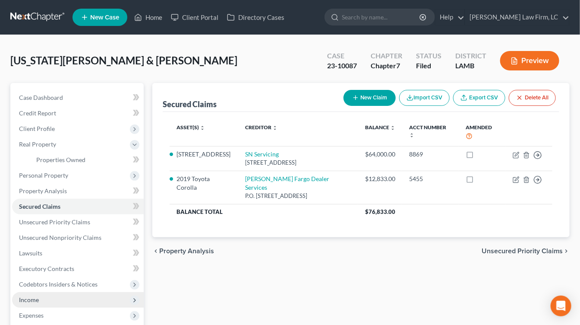
click at [54, 299] on span "Income" at bounding box center [78, 300] width 132 height 16
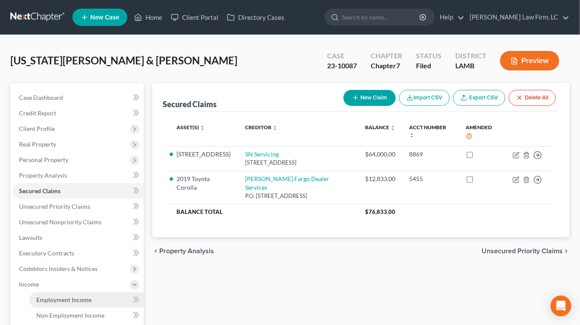
click at [57, 293] on link "Employment Income" at bounding box center [86, 300] width 114 height 16
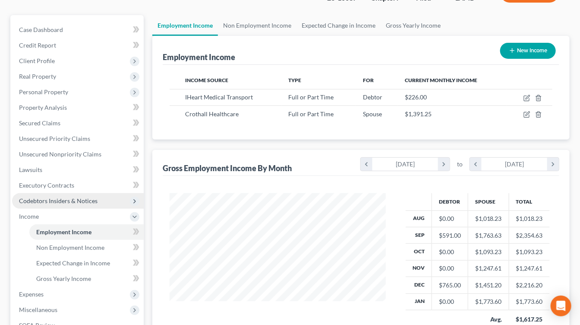
scroll to position [153, 233]
click at [88, 235] on link "Employment Income" at bounding box center [86, 232] width 114 height 16
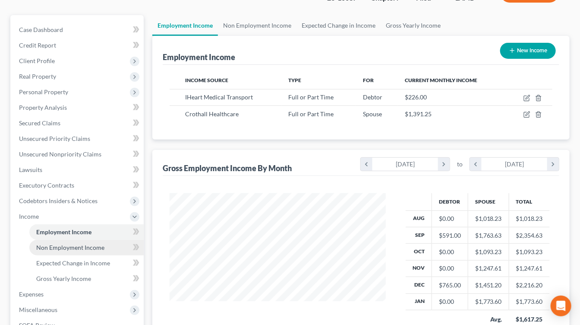
click at [88, 241] on link "Non Employment Income" at bounding box center [86, 248] width 114 height 16
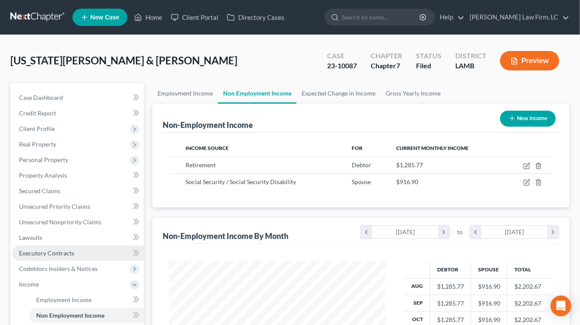
scroll to position [153, 233]
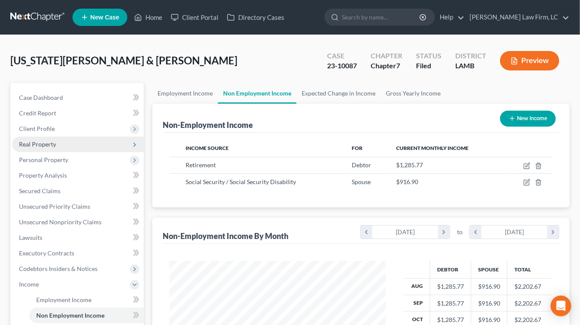
click at [72, 151] on span "Real Property" at bounding box center [78, 144] width 132 height 16
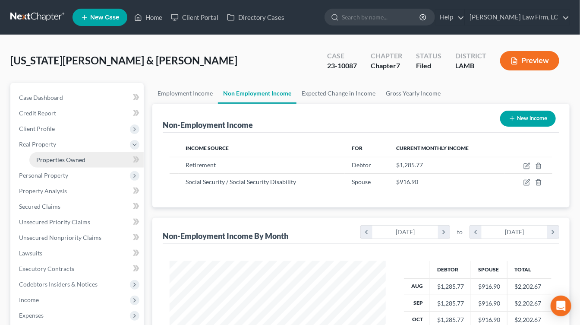
click at [72, 154] on link "Properties Owned" at bounding box center [86, 160] width 114 height 16
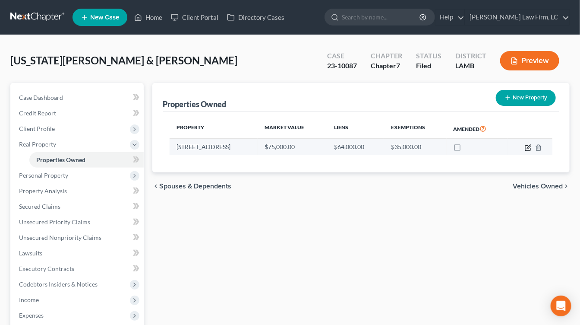
click at [526, 150] on icon "button" at bounding box center [527, 147] width 5 height 5
select select "19"
select select "0"
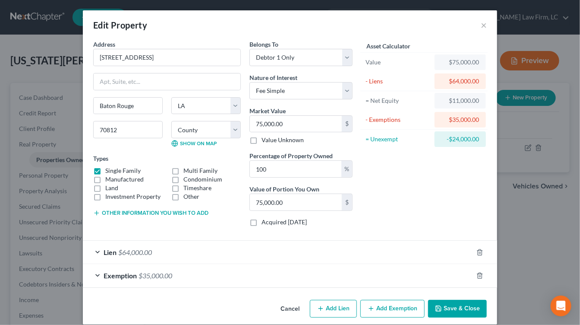
click at [374, 246] on div "Lien $64,000.00" at bounding box center [278, 251] width 390 height 23
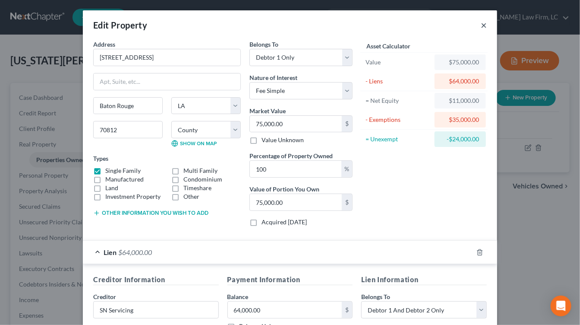
click at [481, 22] on button "×" at bounding box center [484, 25] width 6 height 10
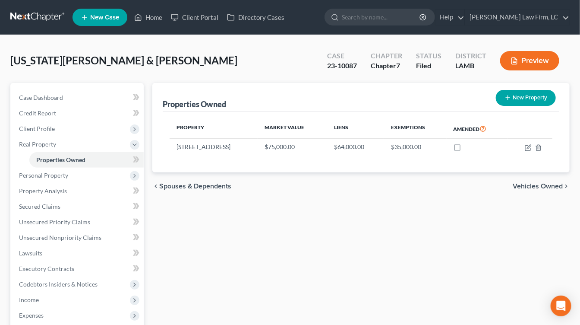
click at [35, 22] on link at bounding box center [37, 17] width 55 height 16
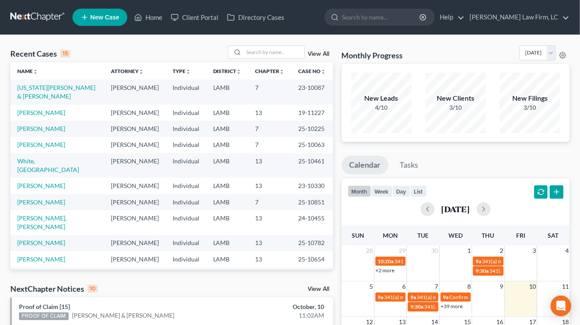
click at [279, 251] on td "13" at bounding box center [270, 259] width 43 height 16
click at [177, 194] on td "Individual" at bounding box center [186, 202] width 41 height 16
click at [62, 86] on link "Washington, Darrell & Shiler" at bounding box center [56, 92] width 78 height 16
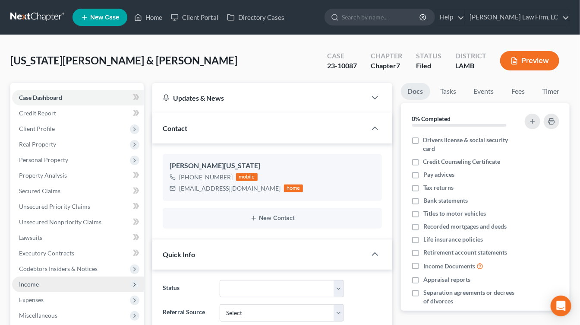
click at [60, 287] on span "Income" at bounding box center [78, 284] width 132 height 16
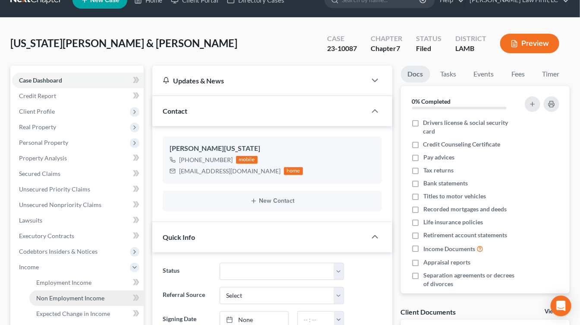
click at [70, 301] on link "Non Employment Income" at bounding box center [86, 298] width 114 height 16
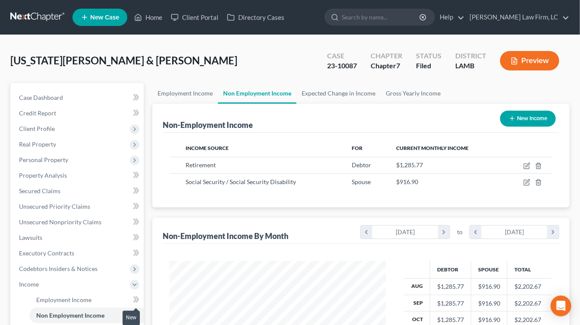
scroll to position [153, 233]
click at [58, 90] on link "Case Dashboard" at bounding box center [78, 98] width 132 height 16
select select "2"
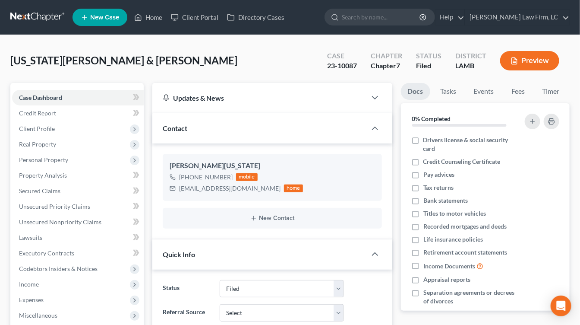
click at [43, 24] on link at bounding box center [37, 17] width 55 height 16
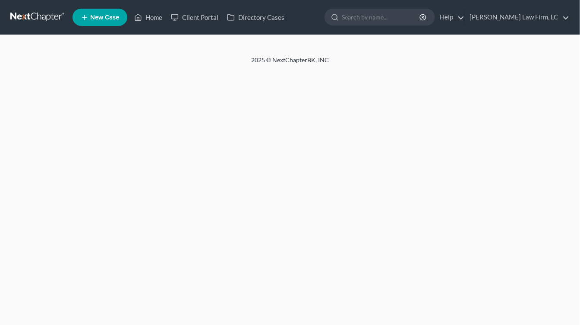
click at [45, 24] on link at bounding box center [37, 17] width 55 height 16
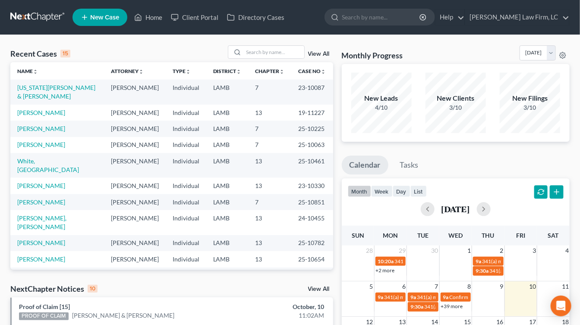
click at [167, 177] on td "Individual" at bounding box center [186, 185] width 41 height 16
click at [67, 91] on link "[US_STATE][PERSON_NAME] & [PERSON_NAME]" at bounding box center [56, 92] width 78 height 16
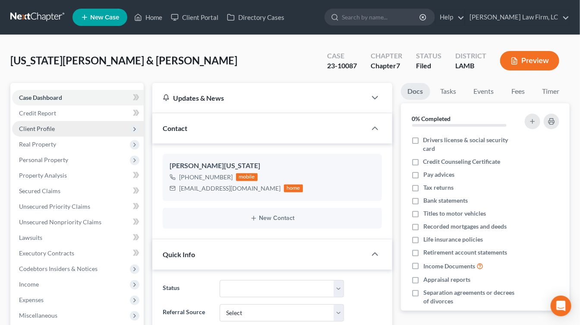
click at [53, 134] on span "Client Profile" at bounding box center [78, 129] width 132 height 16
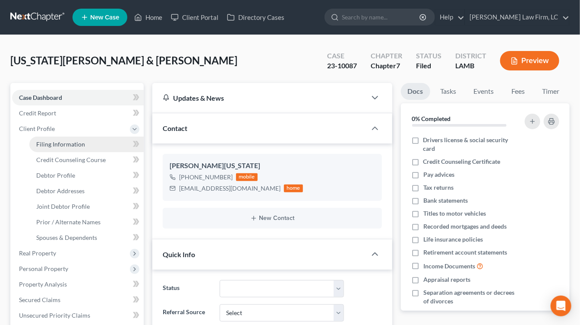
click at [53, 148] on link "Filing Information" at bounding box center [86, 144] width 114 height 16
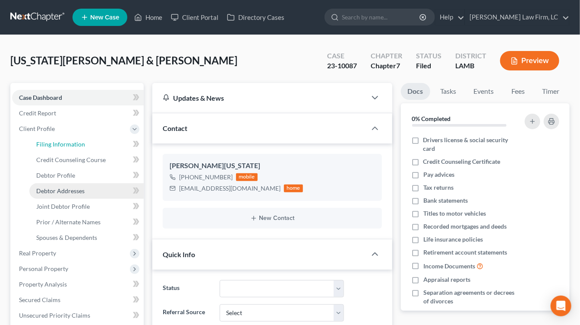
select select "1"
select select "0"
select select "35"
select select "19"
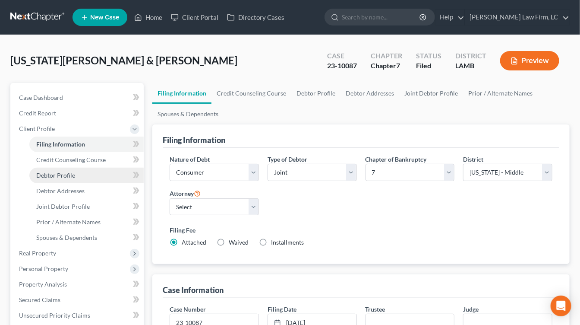
click at [75, 173] on link "Debtor Profile" at bounding box center [86, 175] width 114 height 16
select select "1"
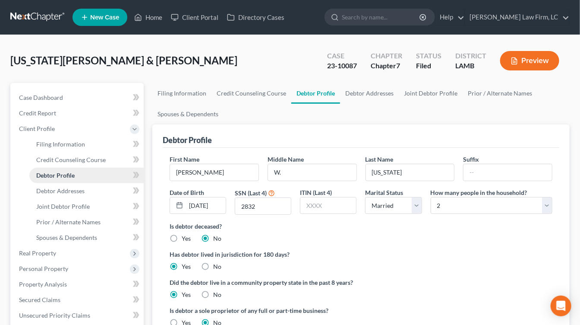
click at [81, 172] on link "Debtor Profile" at bounding box center [86, 175] width 114 height 16
click at [82, 185] on link "Debtor Addresses" at bounding box center [86, 191] width 114 height 16
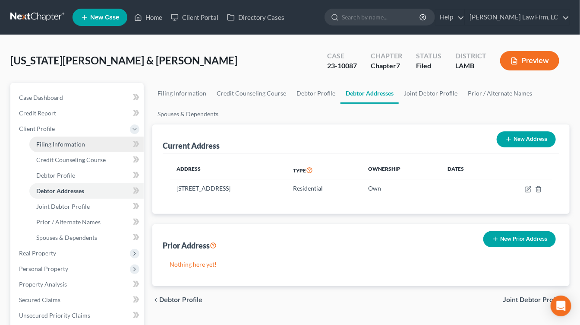
click at [80, 141] on span "Filing Information" at bounding box center [60, 143] width 49 height 7
select select "1"
select select "0"
select select "35"
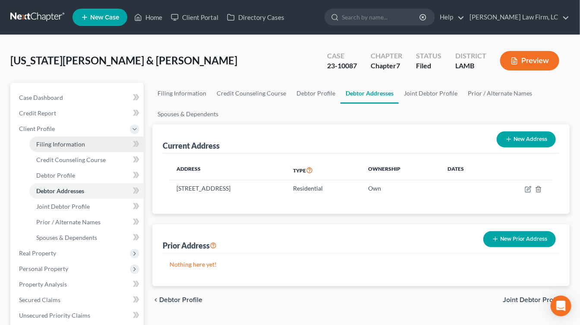
select select "0"
select select "19"
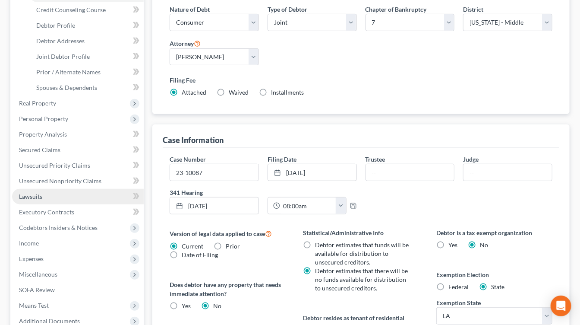
scroll to position [173, 0]
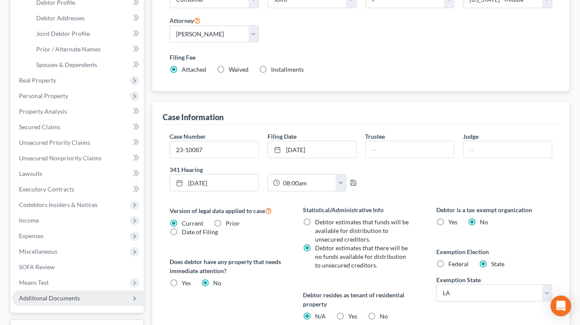
click at [46, 297] on span "Additional Documents" at bounding box center [49, 297] width 61 height 7
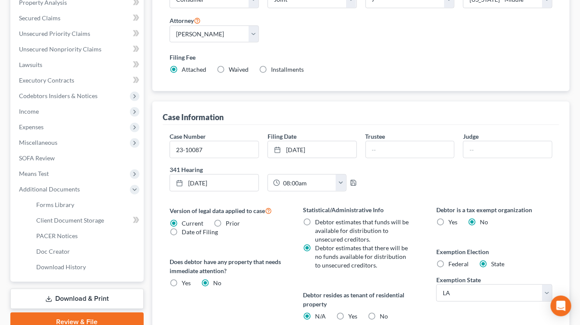
scroll to position [177, 0]
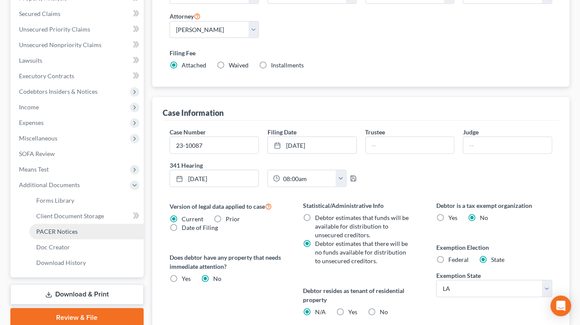
click at [84, 232] on link "PACER Notices" at bounding box center [86, 232] width 114 height 16
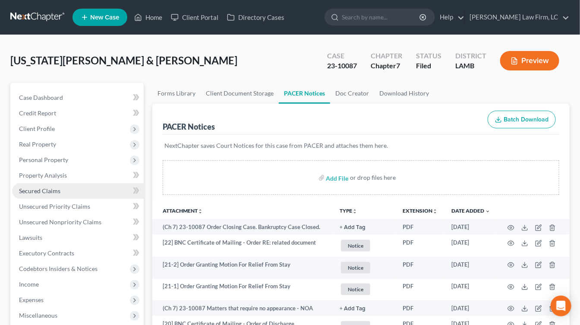
click at [76, 191] on link "Secured Claims" at bounding box center [78, 191] width 132 height 16
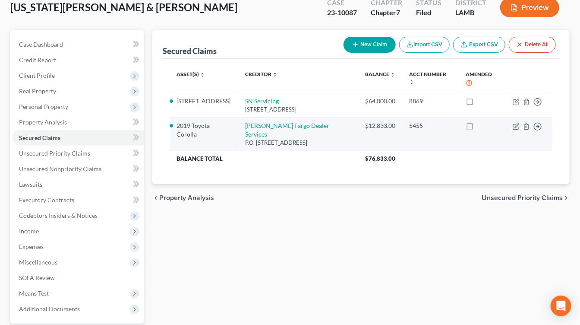
scroll to position [36, 0]
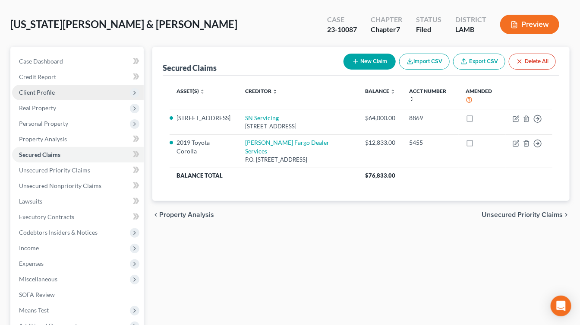
click at [57, 90] on span "Client Profile" at bounding box center [78, 93] width 132 height 16
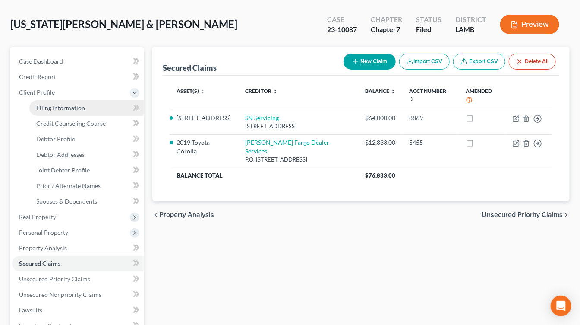
click at [57, 112] on link "Filing Information" at bounding box center [86, 108] width 114 height 16
select select "1"
select select "0"
select select "35"
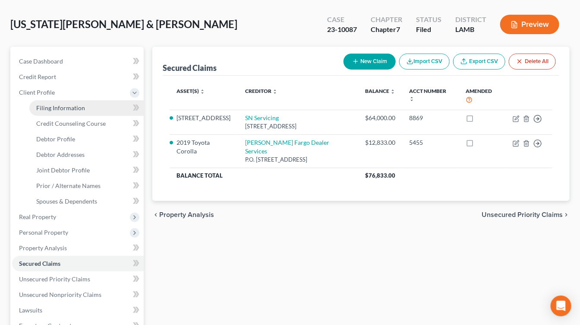
select select "0"
select select "19"
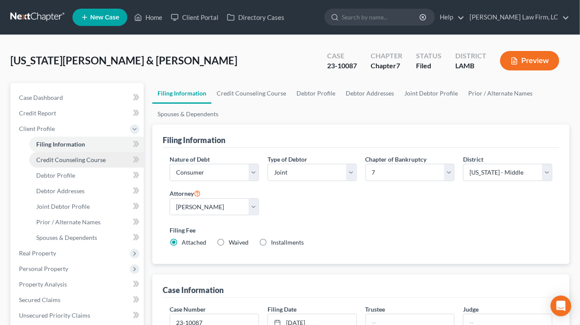
click at [90, 159] on span "Credit Counseling Course" at bounding box center [70, 159] width 69 height 7
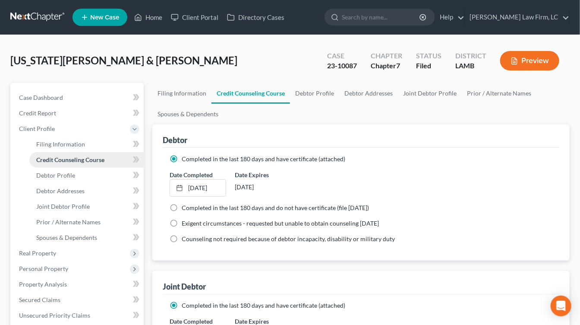
click at [88, 165] on link "Credit Counseling Course" at bounding box center [86, 160] width 114 height 16
click at [88, 181] on link "Debtor Profile" at bounding box center [86, 175] width 114 height 16
select select "1"
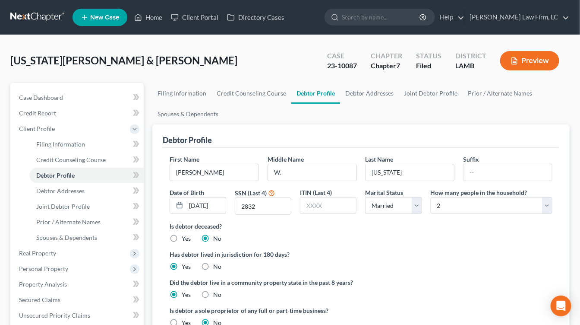
click at [55, 26] on nav "Home New Case Client Portal Directory Cases [PERSON_NAME] Law Firm, [GEOGRAPHIC…" at bounding box center [290, 17] width 580 height 35
click at [55, 22] on link at bounding box center [37, 17] width 55 height 16
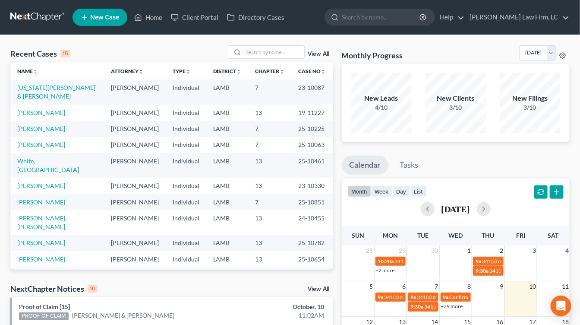
click at [21, 15] on link at bounding box center [37, 17] width 55 height 16
click at [80, 87] on link "[US_STATE][PERSON_NAME] & [PERSON_NAME]" at bounding box center [56, 92] width 78 height 16
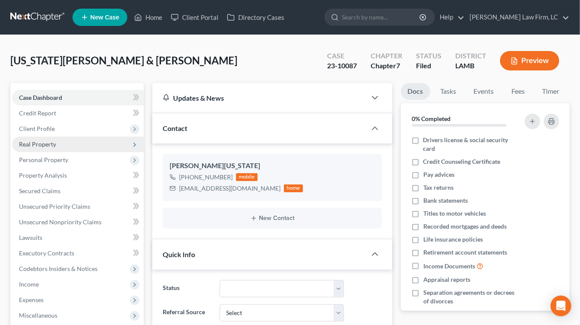
click at [59, 138] on span "Real Property" at bounding box center [78, 144] width 132 height 16
click at [59, 150] on span "Real Property" at bounding box center [78, 144] width 132 height 16
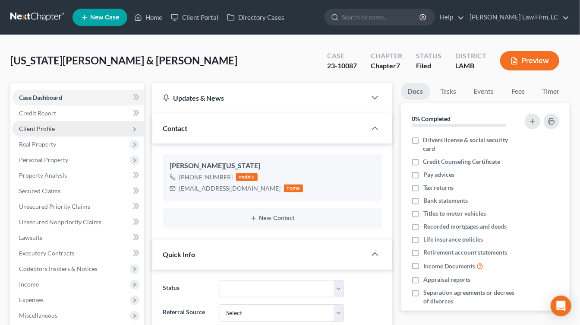
click at [66, 130] on span "Client Profile" at bounding box center [78, 129] width 132 height 16
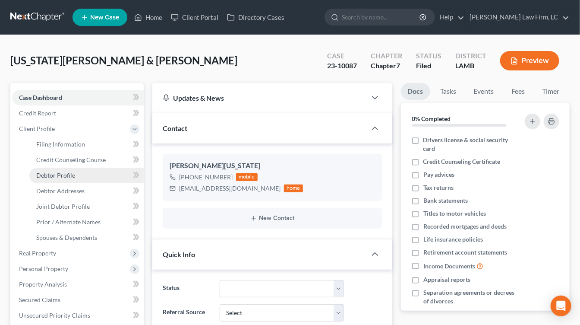
click at [66, 174] on span "Debtor Profile" at bounding box center [55, 174] width 39 height 7
select select "1"
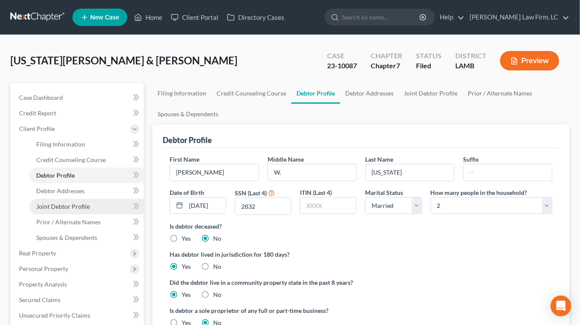
click at [105, 203] on link "Joint Debtor Profile" at bounding box center [86, 207] width 114 height 16
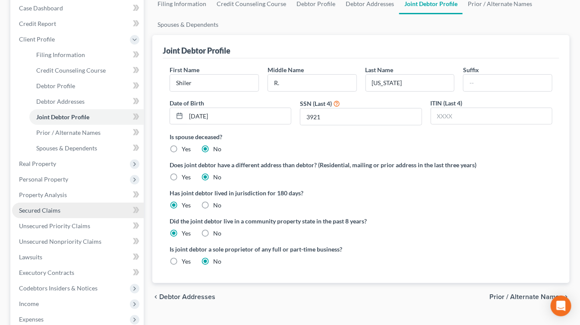
click at [74, 212] on link "Secured Claims" at bounding box center [78, 210] width 132 height 16
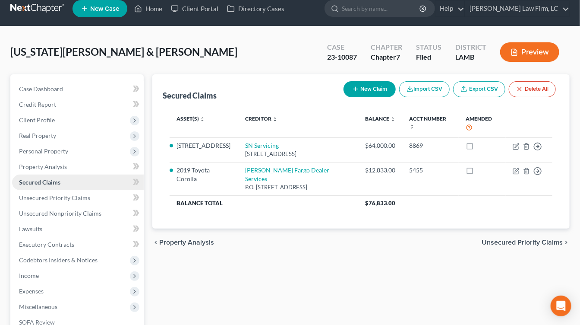
scroll to position [7, 0]
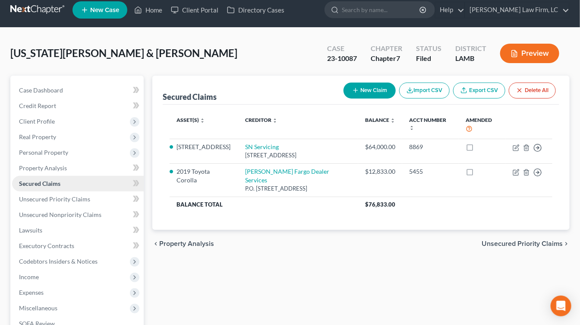
click at [82, 181] on link "Secured Claims" at bounding box center [78, 184] width 132 height 16
click at [73, 151] on span "Personal Property" at bounding box center [78, 153] width 132 height 16
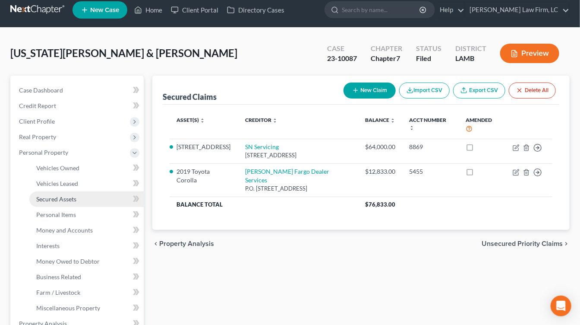
click at [40, 198] on span "Secured Assets" at bounding box center [56, 198] width 40 height 7
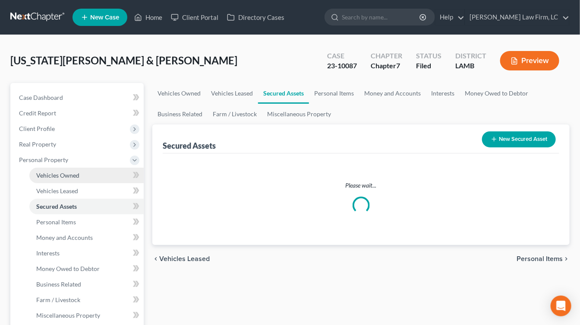
click at [116, 180] on link "Vehicles Owned" at bounding box center [86, 175] width 114 height 16
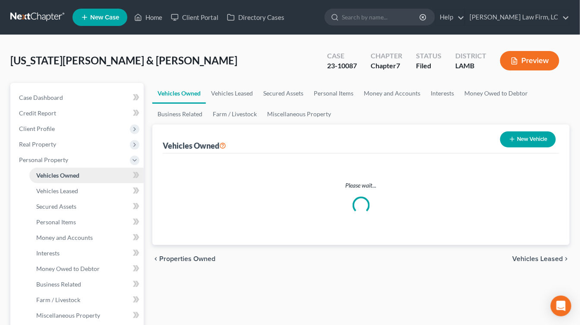
click at [113, 180] on link "Vehicles Owned" at bounding box center [86, 175] width 114 height 16
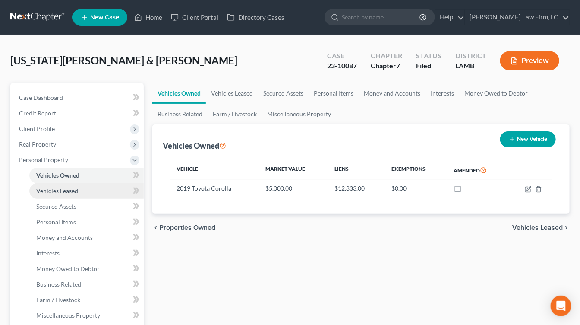
click at [93, 193] on link "Vehicles Leased" at bounding box center [86, 191] width 114 height 16
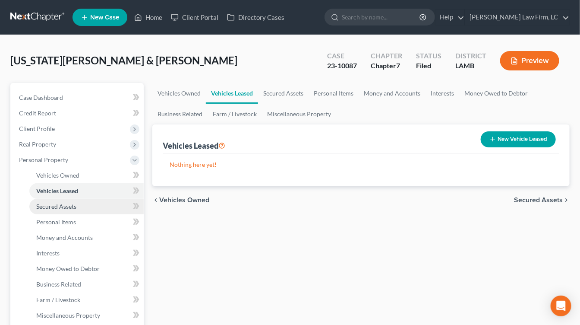
click at [93, 205] on link "Secured Assets" at bounding box center [86, 207] width 114 height 16
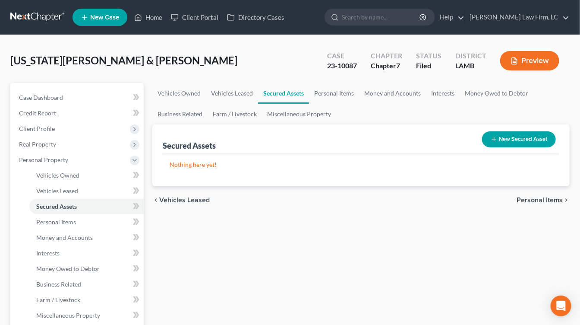
click at [95, 83] on div "Case Dashboard Payments Invoices Payments Payments Credit Report Client Profile…" at bounding box center [76, 307] width 133 height 449
click at [94, 83] on div "Case Dashboard Payments Invoices Payments Payments Credit Report Client Profile…" at bounding box center [76, 307] width 133 height 449
click at [87, 106] on link "Credit Report" at bounding box center [78, 113] width 132 height 16
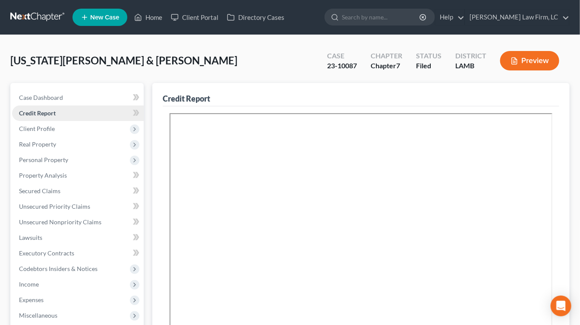
click at [87, 106] on link "Credit Report" at bounding box center [78, 113] width 132 height 16
click at [68, 92] on link "Case Dashboard" at bounding box center [78, 98] width 132 height 16
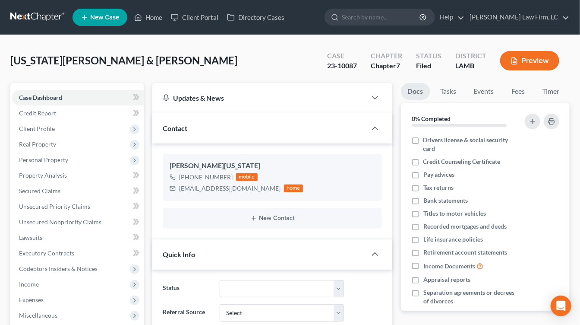
click at [21, 23] on link at bounding box center [37, 17] width 55 height 16
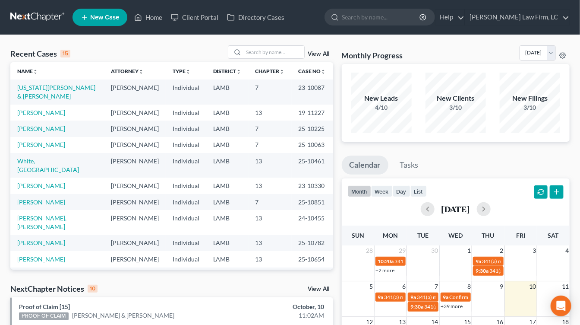
click at [30, 1] on nav "Home New Case Client Portal Directory Cases [PERSON_NAME] Law Firm, [GEOGRAPHIC…" at bounding box center [290, 17] width 580 height 35
click at [28, 12] on link at bounding box center [37, 17] width 55 height 16
click at [270, 54] on input "search" at bounding box center [274, 52] width 60 height 13
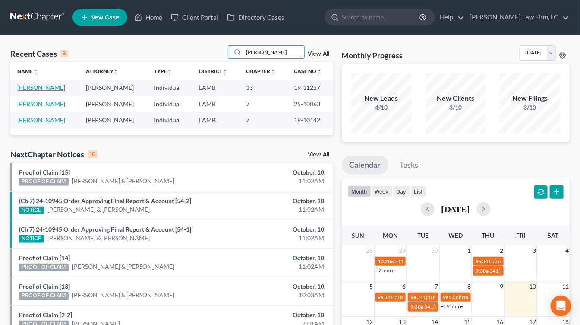
type input "rhonda"
click at [48, 87] on link "[PERSON_NAME]" at bounding box center [41, 87] width 48 height 7
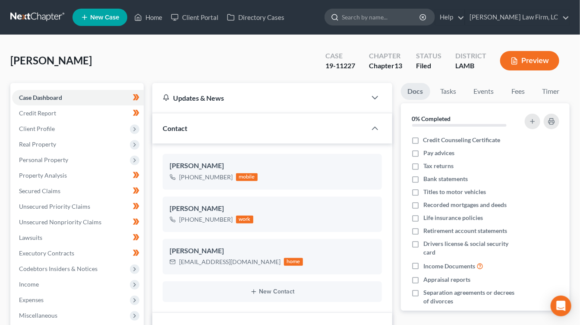
click at [421, 17] on input "search" at bounding box center [381, 17] width 79 height 16
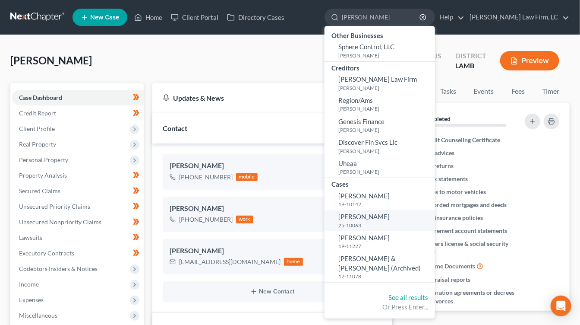
type input "rhonda"
click at [421, 221] on small "25-10063" at bounding box center [385, 224] width 95 height 7
select select "2"
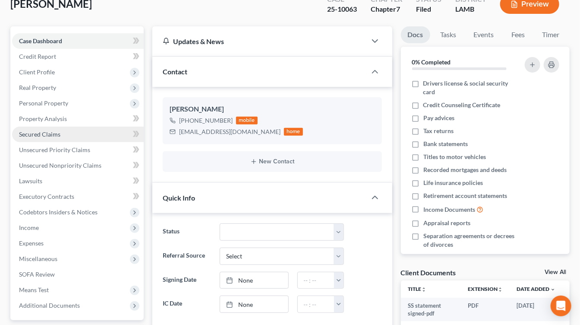
click at [60, 133] on link "Secured Claims" at bounding box center [78, 134] width 132 height 16
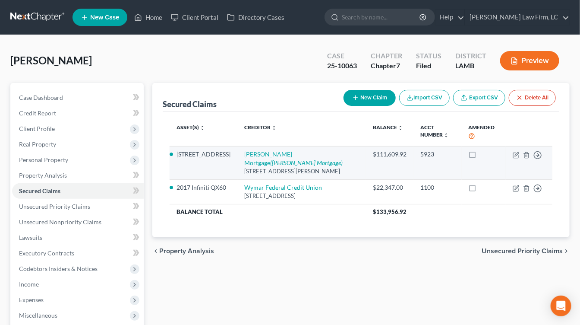
click at [252, 157] on td "[PERSON_NAME] Mortgage ([PERSON_NAME] Mortgage) [STREET_ADDRESS][PERSON_NAME]" at bounding box center [301, 162] width 129 height 33
click at [270, 165] on icon "([PERSON_NAME] Mortgage)" at bounding box center [306, 162] width 73 height 7
select select "4"
select select "2"
select select "0"
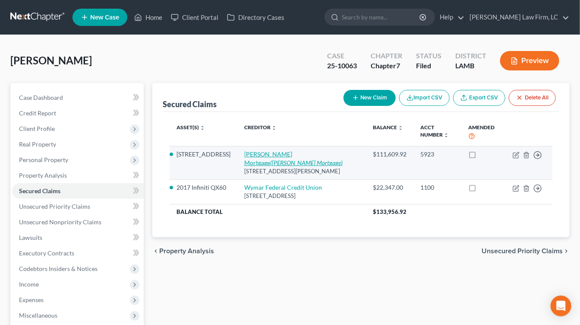
select select "0"
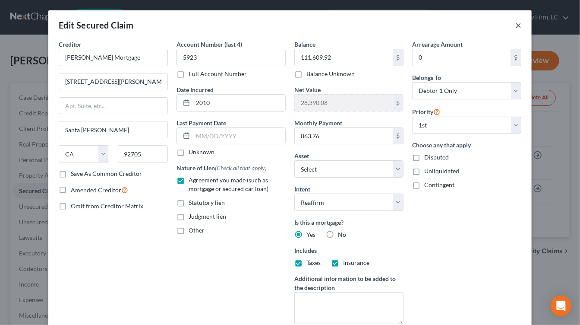
click at [521, 24] on button "×" at bounding box center [518, 25] width 6 height 10
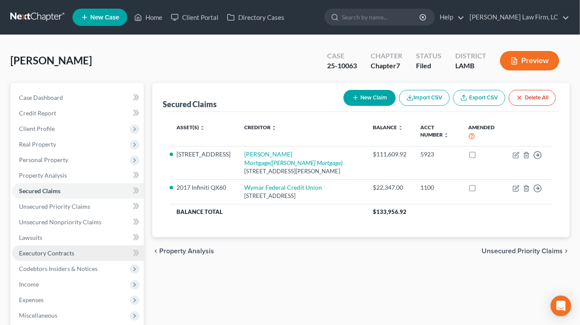
click at [79, 245] on link "Executory Contracts" at bounding box center [78, 253] width 132 height 16
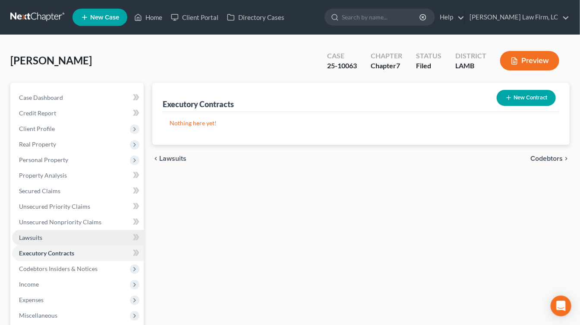
drag, startPoint x: 83, startPoint y: 242, endPoint x: 142, endPoint y: 240, distance: 58.3
click at [83, 242] on link "Lawsuits" at bounding box center [78, 238] width 132 height 16
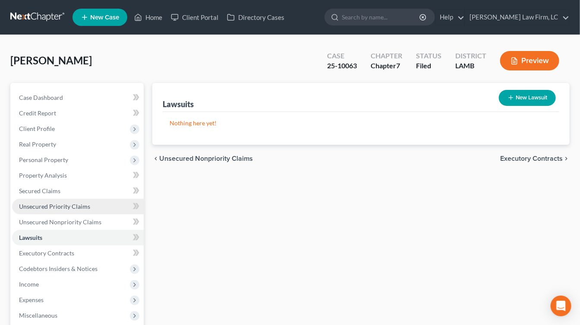
click at [56, 200] on link "Unsecured Priority Claims" at bounding box center [78, 207] width 132 height 16
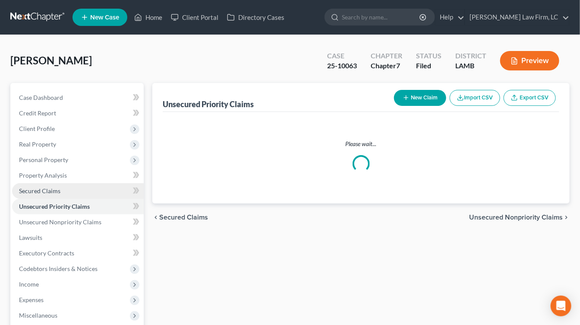
click at [61, 190] on link "Secured Claims" at bounding box center [78, 191] width 132 height 16
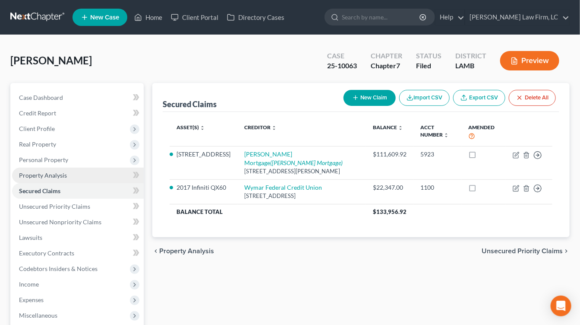
click at [72, 174] on link "Property Analysis" at bounding box center [78, 175] width 132 height 16
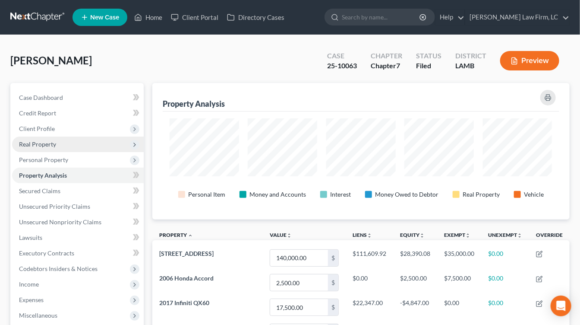
scroll to position [136, 417]
click at [70, 144] on span "Real Property" at bounding box center [78, 144] width 132 height 16
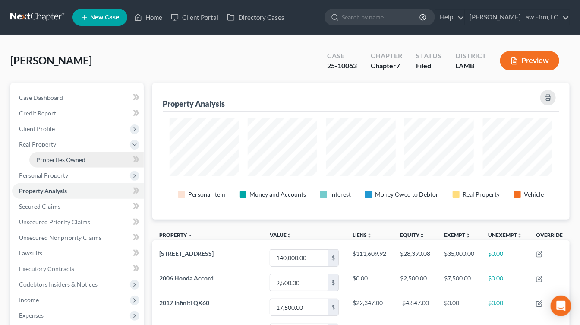
click at [69, 156] on span "Properties Owned" at bounding box center [60, 159] width 49 height 7
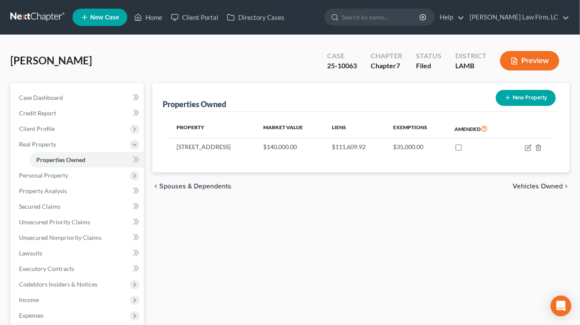
drag, startPoint x: 67, startPoint y: 174, endPoint x: 65, endPoint y: 186, distance: 12.3
click at [67, 174] on span "Personal Property" at bounding box center [78, 175] width 132 height 16
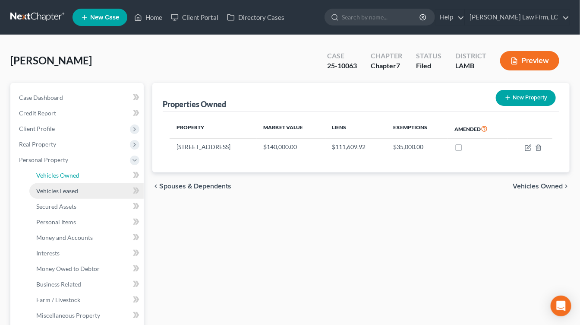
drag, startPoint x: 65, startPoint y: 186, endPoint x: 62, endPoint y: 192, distance: 6.2
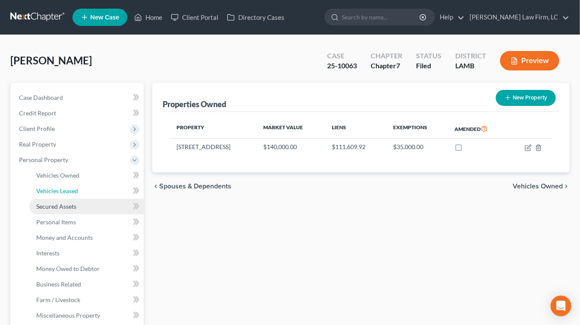
drag, startPoint x: 66, startPoint y: 183, endPoint x: 59, endPoint y: 208, distance: 25.4
click at [66, 183] on link "Vehicles Leased" at bounding box center [86, 191] width 114 height 16
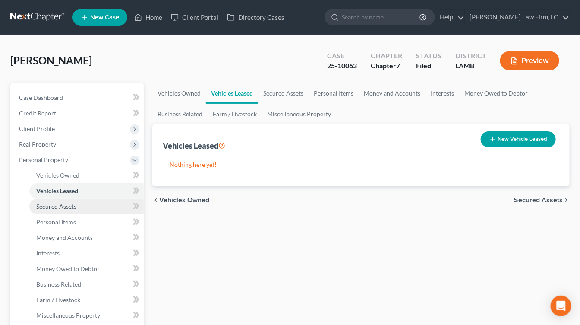
drag, startPoint x: 58, startPoint y: 208, endPoint x: 58, endPoint y: 213, distance: 4.7
click at [58, 208] on span "Secured Assets" at bounding box center [56, 205] width 40 height 7
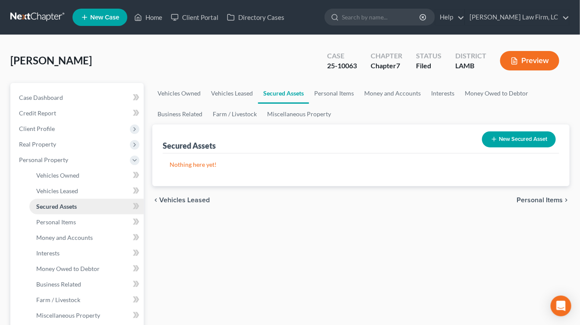
click at [58, 213] on link "Secured Assets" at bounding box center [86, 207] width 114 height 16
click at [62, 216] on link "Personal Items" at bounding box center [86, 222] width 114 height 16
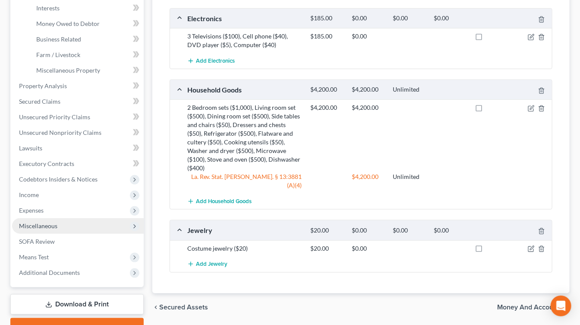
scroll to position [250, 0]
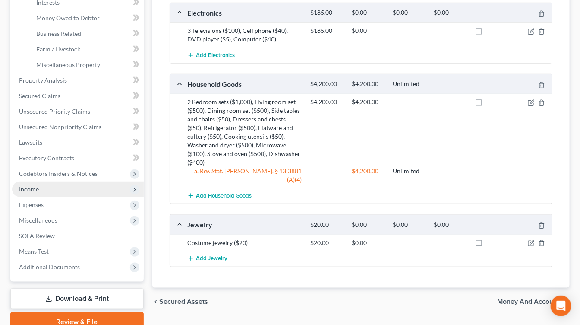
click at [67, 184] on span "Income" at bounding box center [78, 189] width 132 height 16
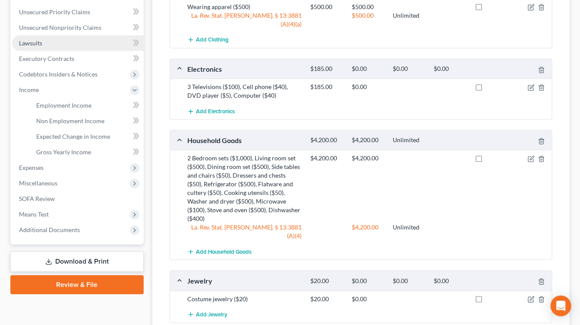
click at [79, 42] on link "Lawsuits" at bounding box center [78, 43] width 132 height 16
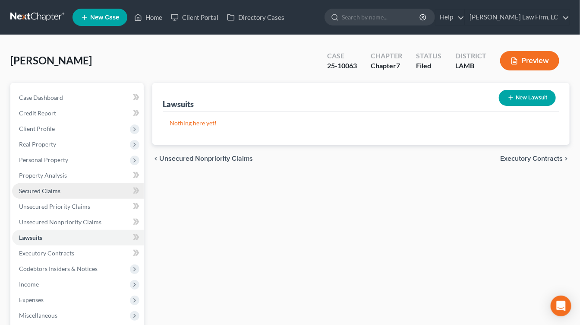
click at [77, 191] on link "Secured Claims" at bounding box center [78, 191] width 132 height 16
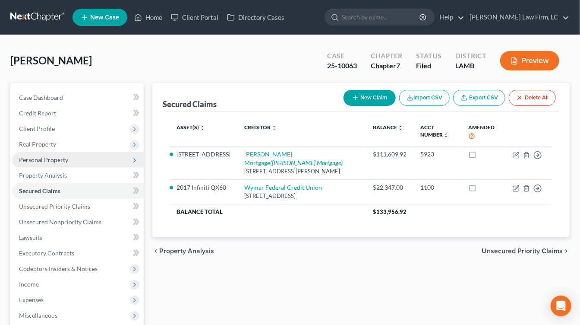
click at [84, 160] on span "Personal Property" at bounding box center [78, 160] width 132 height 16
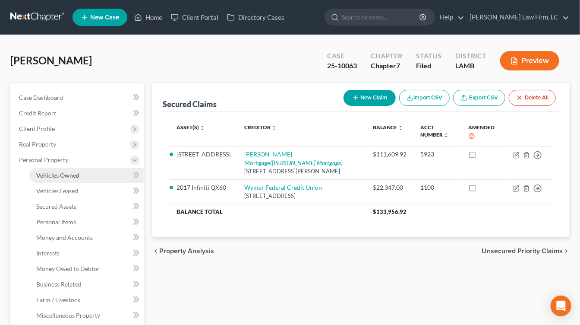
click at [82, 173] on link "Vehicles Owned" at bounding box center [86, 175] width 114 height 16
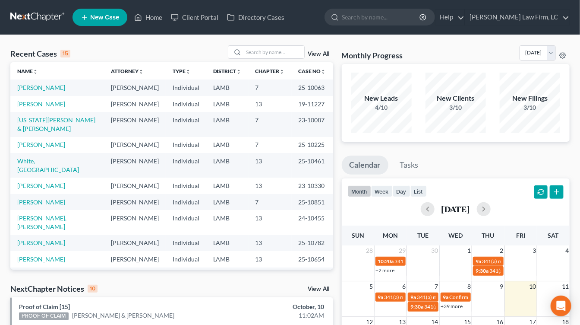
click at [290, 177] on td "13" at bounding box center [270, 185] width 43 height 16
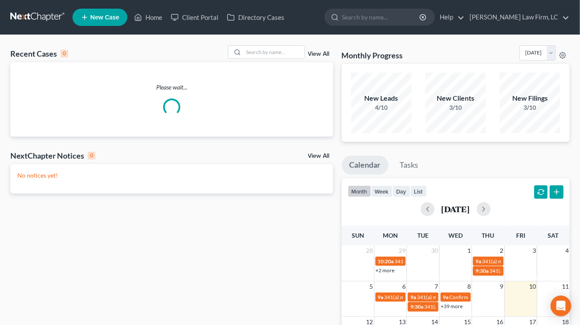
click at [287, 123] on div "Please wait..." at bounding box center [171, 99] width 323 height 74
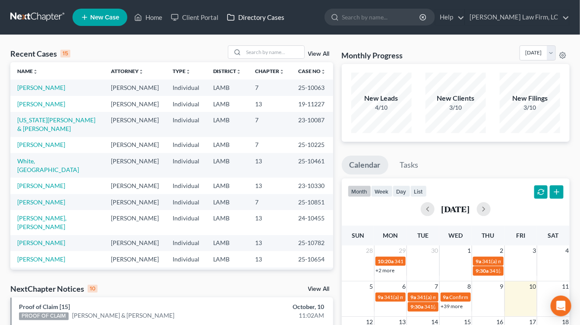
drag, startPoint x: 245, startPoint y: 70, endPoint x: 251, endPoint y: 22, distance: 48.7
click at [245, 69] on th "District unfold_more expand_more expand_less" at bounding box center [227, 70] width 42 height 17
click at [256, 251] on td "13" at bounding box center [270, 259] width 43 height 16
click at [249, 124] on td "7" at bounding box center [270, 124] width 43 height 25
click at [245, 177] on td "LAMB" at bounding box center [227, 185] width 42 height 16
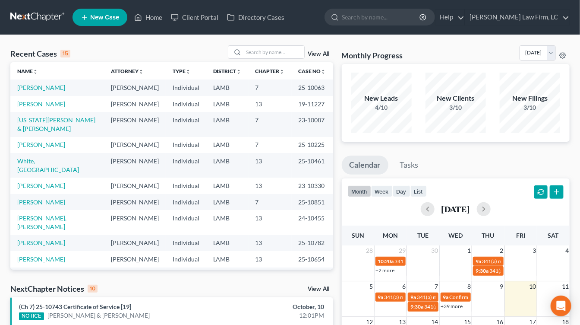
click at [210, 267] on td "LAMB" at bounding box center [227, 275] width 42 height 16
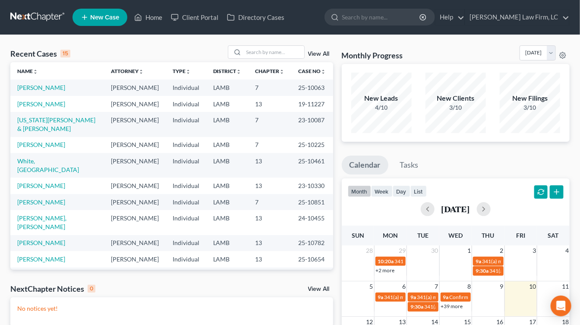
click at [292, 235] on td "25-10782" at bounding box center [312, 243] width 41 height 16
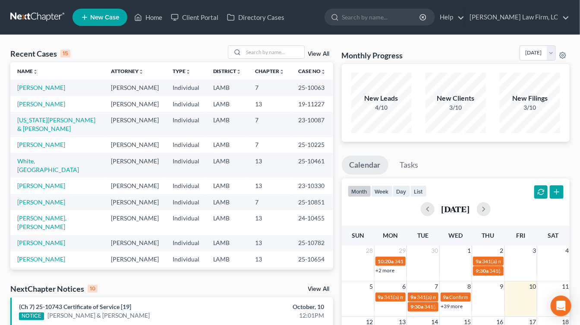
click at [60, 23] on link at bounding box center [37, 17] width 55 height 16
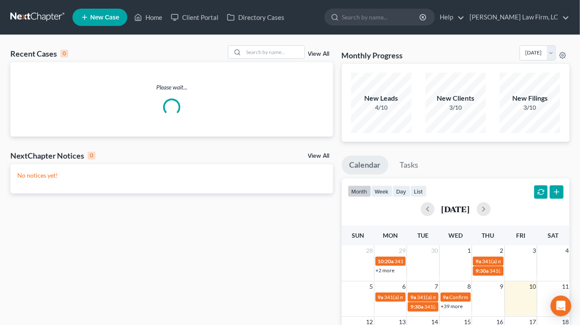
click at [338, 202] on div "month week day list [DATE]" at bounding box center [456, 198] width 237 height 41
